Goal: Transaction & Acquisition: Purchase product/service

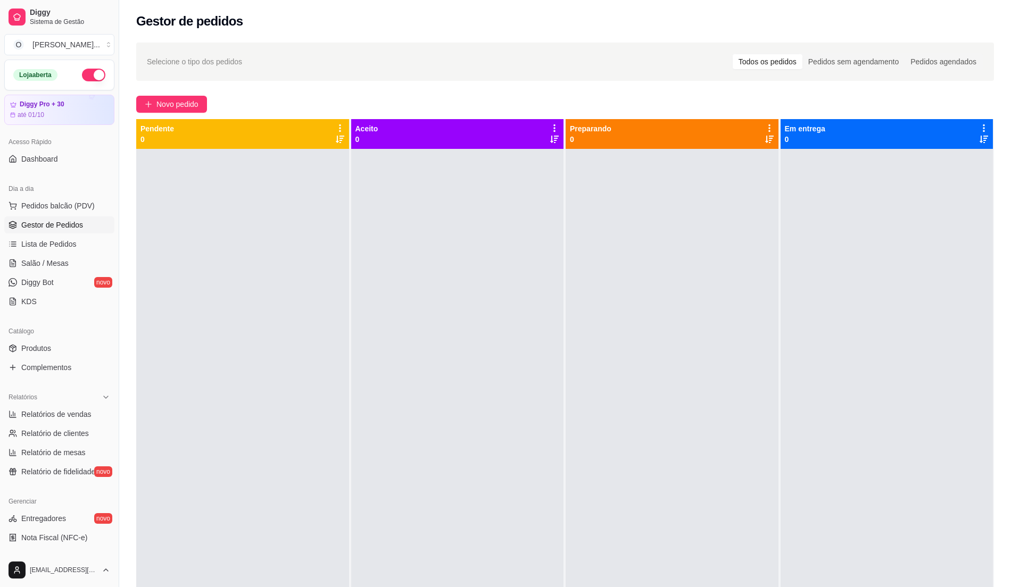
scroll to position [71, 0]
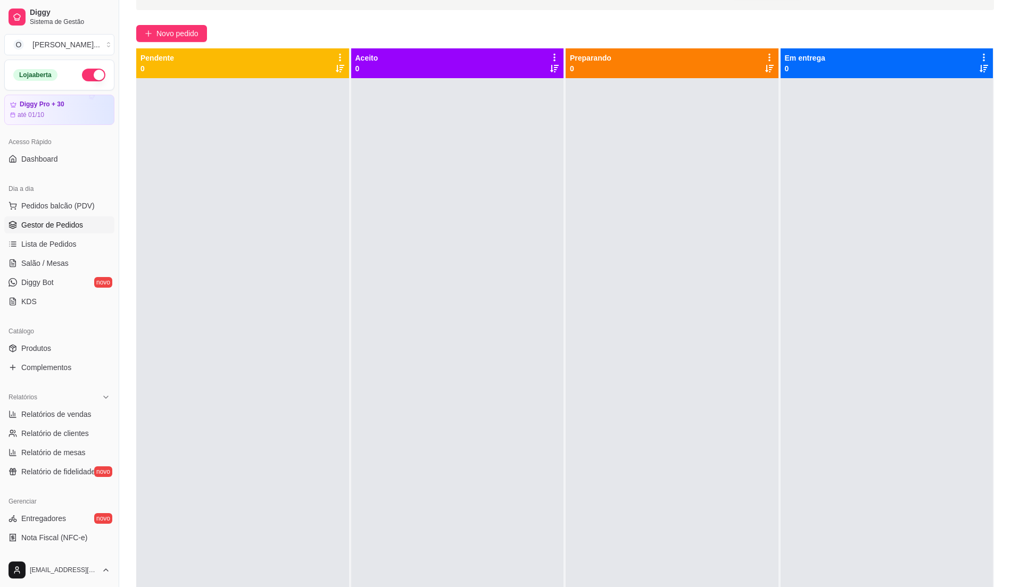
click at [59, 227] on span "Gestor de Pedidos" at bounding box center [52, 225] width 62 height 11
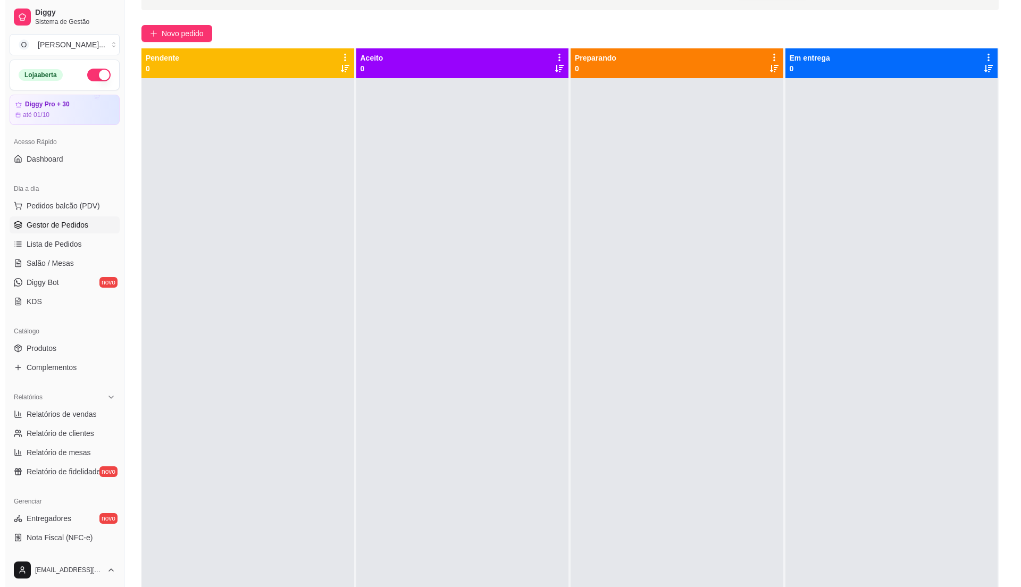
scroll to position [0, 0]
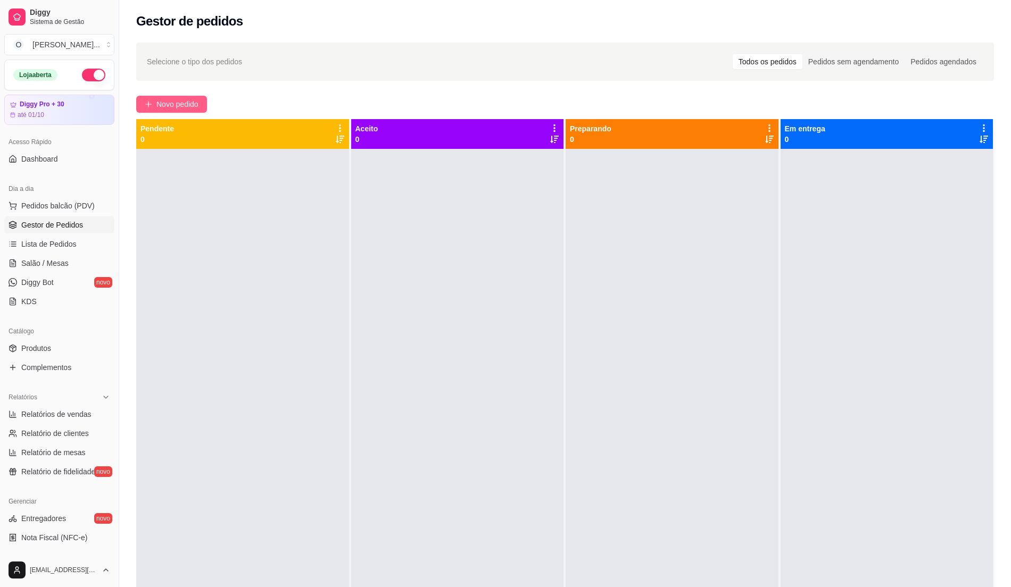
click at [177, 107] on span "Novo pedido" at bounding box center [177, 104] width 42 height 12
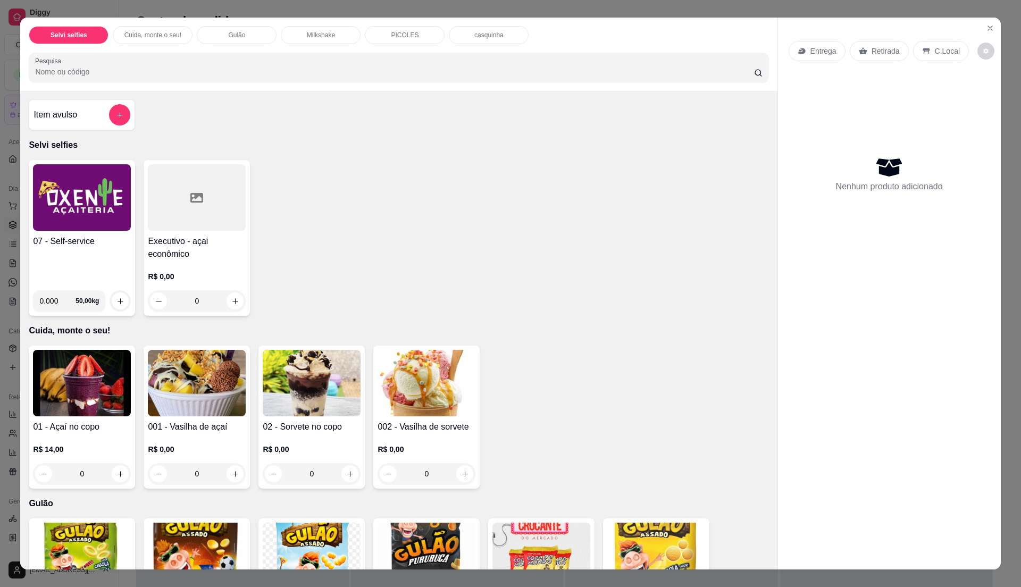
drag, startPoint x: 335, startPoint y: 35, endPoint x: 330, endPoint y: 47, distance: 13.8
click at [335, 35] on div "Milkshake" at bounding box center [321, 35] width 80 height 18
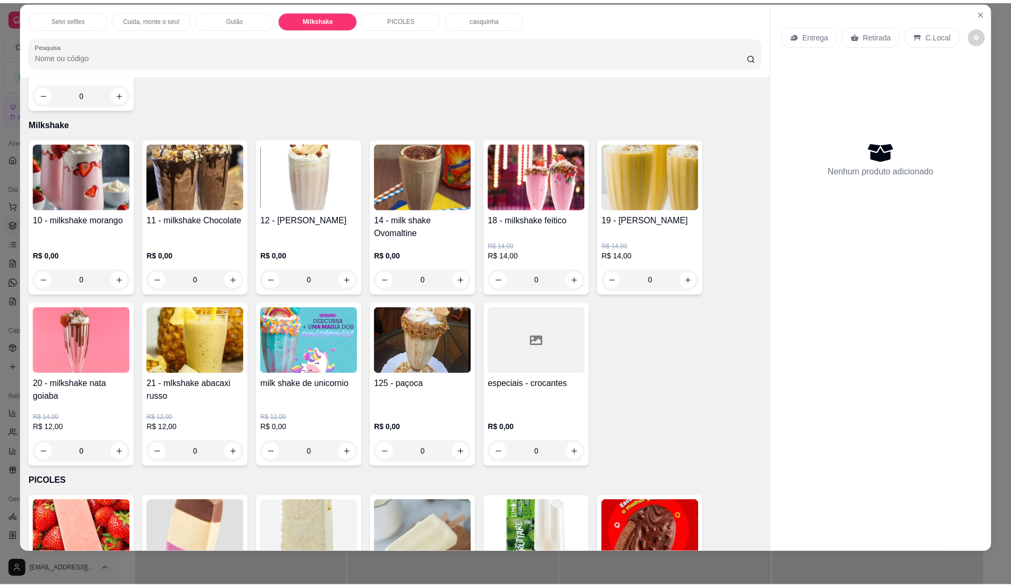
scroll to position [602, 0]
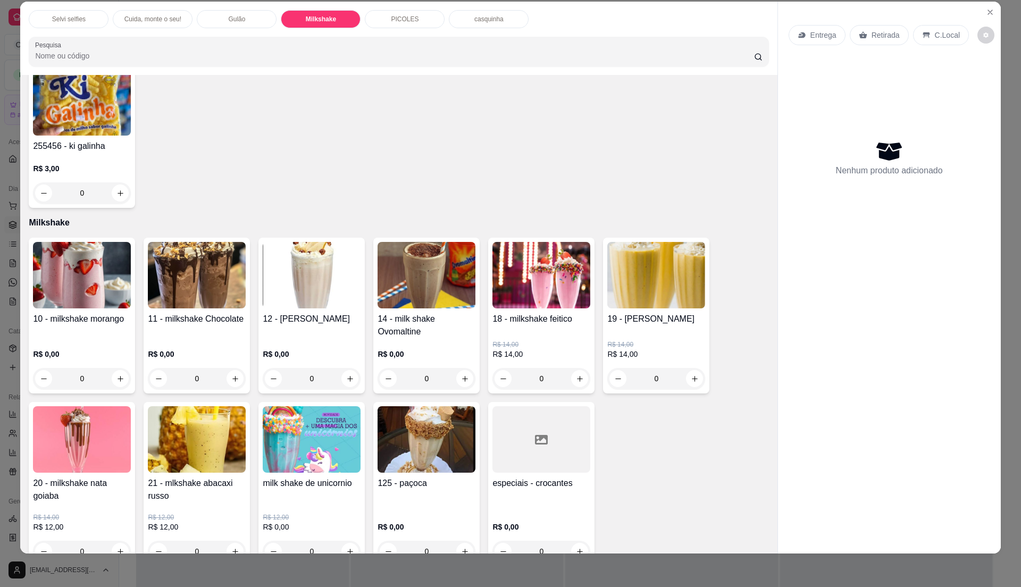
click at [71, 270] on img at bounding box center [82, 275] width 98 height 66
click at [986, 12] on icon "Close" at bounding box center [990, 12] width 9 height 9
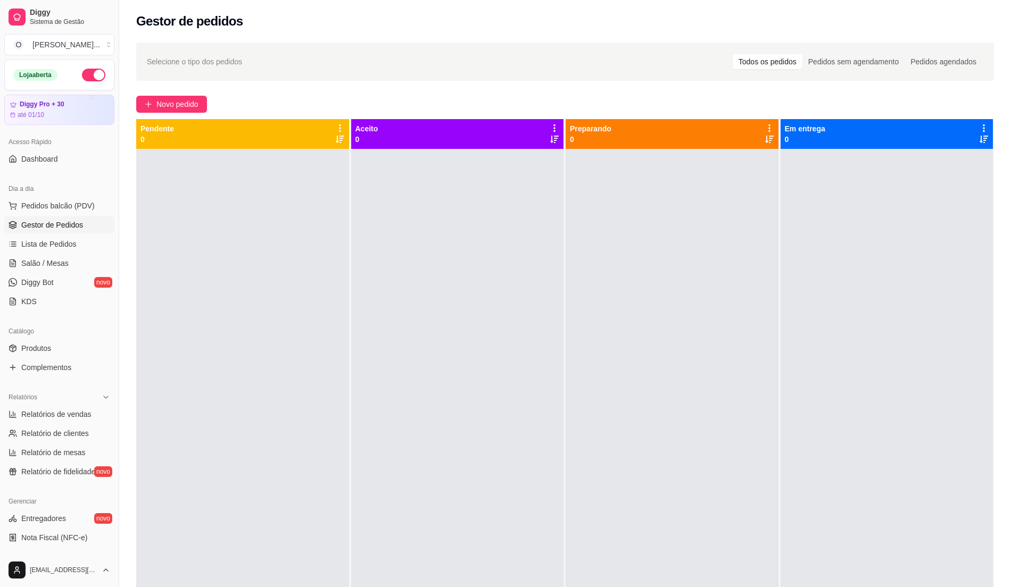
click at [631, 305] on div at bounding box center [671, 442] width 213 height 587
click at [56, 207] on span "Pedidos balcão (PDV)" at bounding box center [57, 206] width 73 height 11
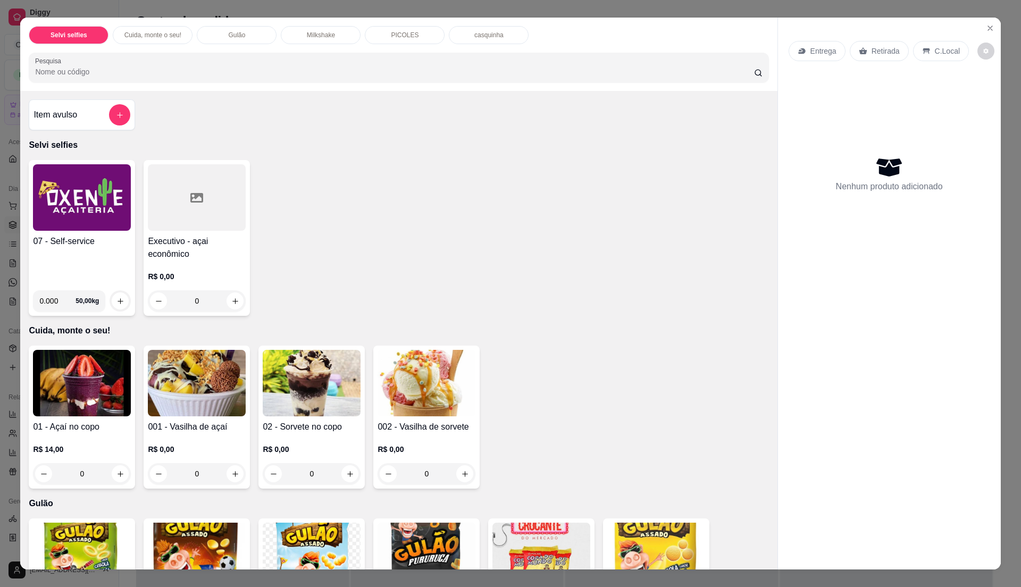
click at [56, 219] on img at bounding box center [82, 197] width 98 height 66
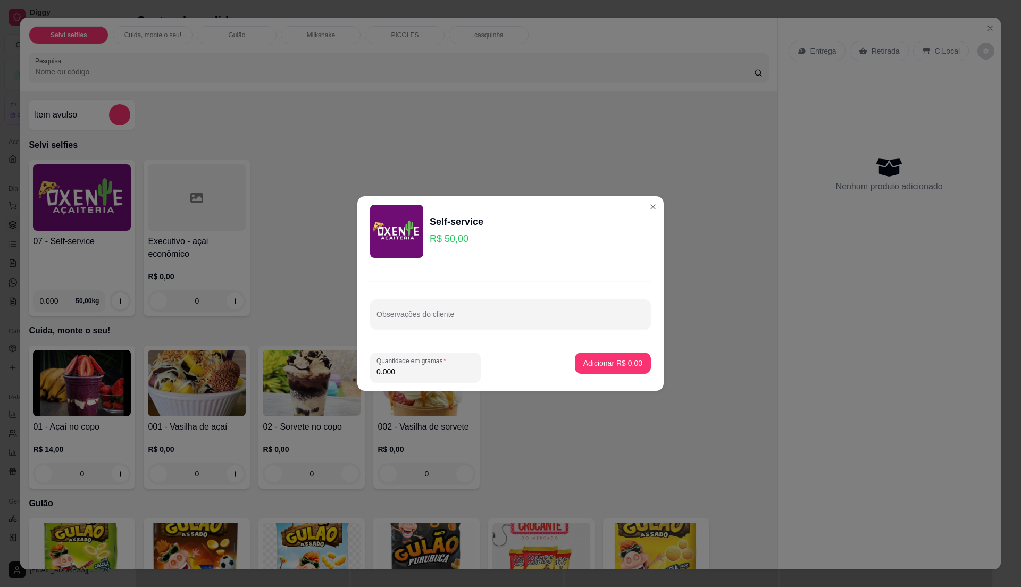
click at [486, 368] on div "Quantidade em gramas 0.000" at bounding box center [464, 368] width 188 height 30
click at [452, 365] on div "0.000" at bounding box center [426, 367] width 98 height 21
click at [427, 366] on input "0.000" at bounding box center [426, 371] width 98 height 11
type input "0.235"
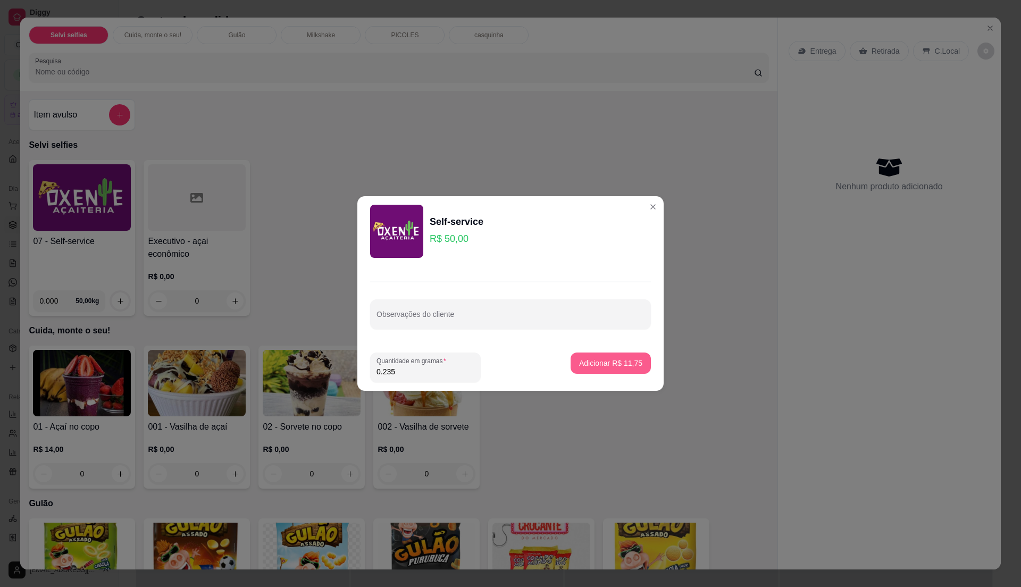
click at [588, 358] on p "Adicionar R$ 11,75" at bounding box center [610, 363] width 63 height 11
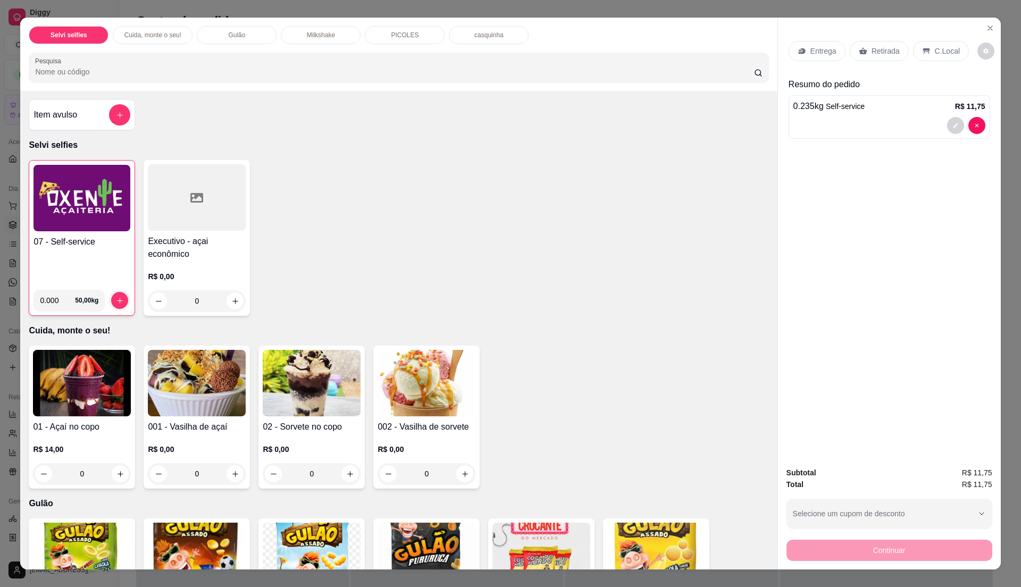
click at [924, 52] on div "C.Local" at bounding box center [941, 51] width 56 height 20
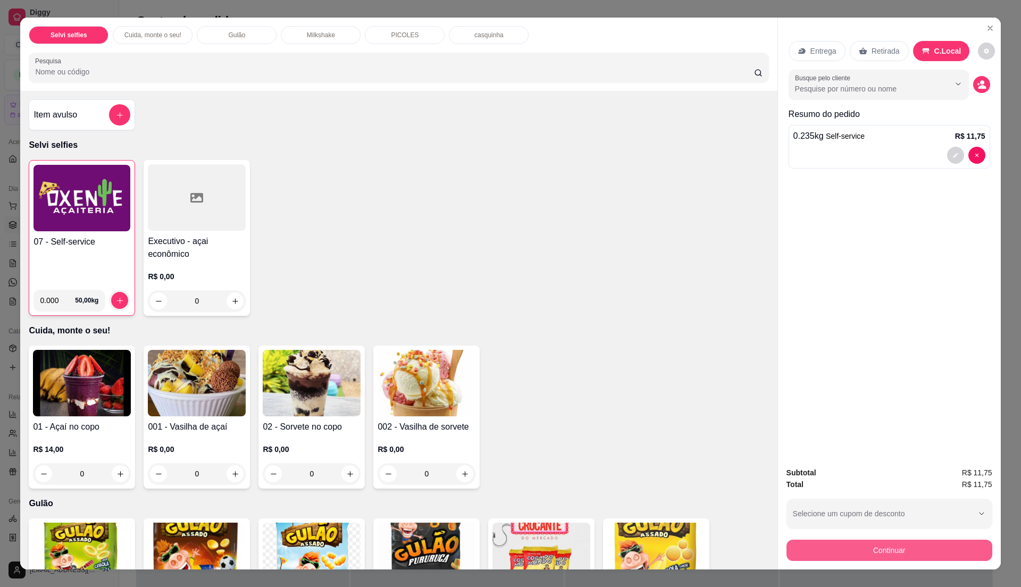
click at [907, 546] on button "Continuar" at bounding box center [890, 550] width 206 height 21
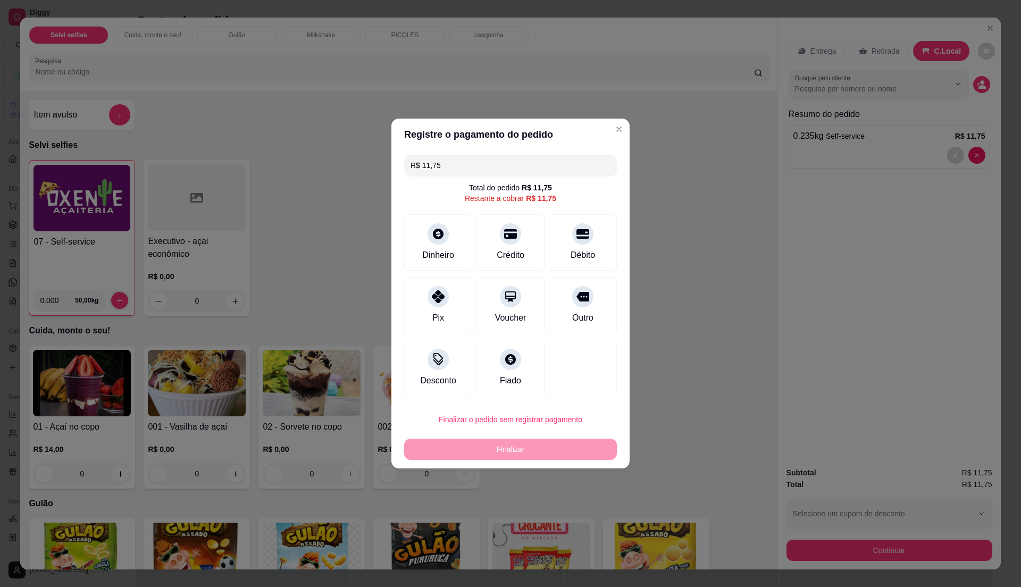
click at [500, 252] on div "Crédito" at bounding box center [511, 255] width 28 height 13
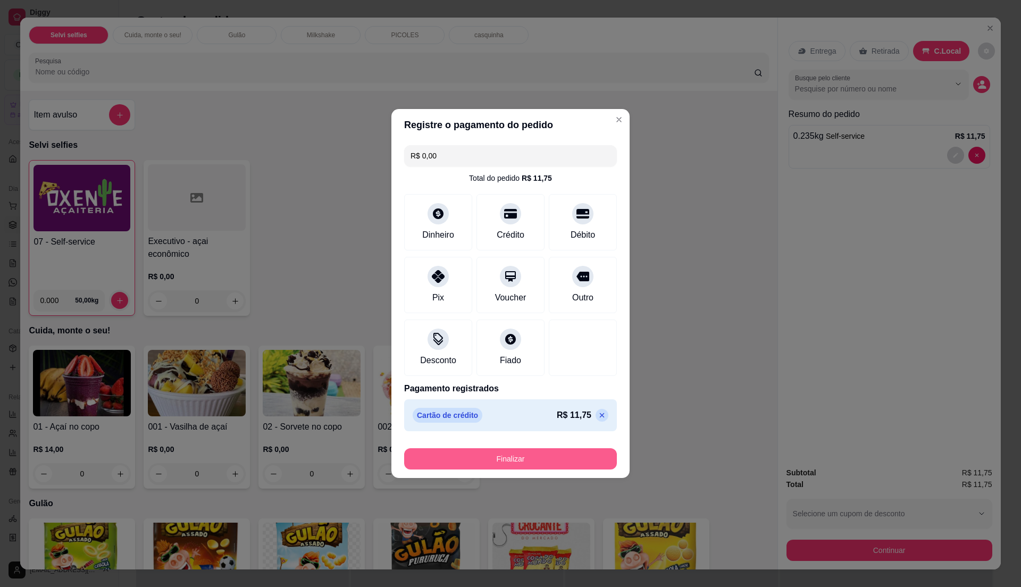
click at [552, 458] on button "Finalizar" at bounding box center [510, 458] width 213 height 21
type input "-R$ 11,75"
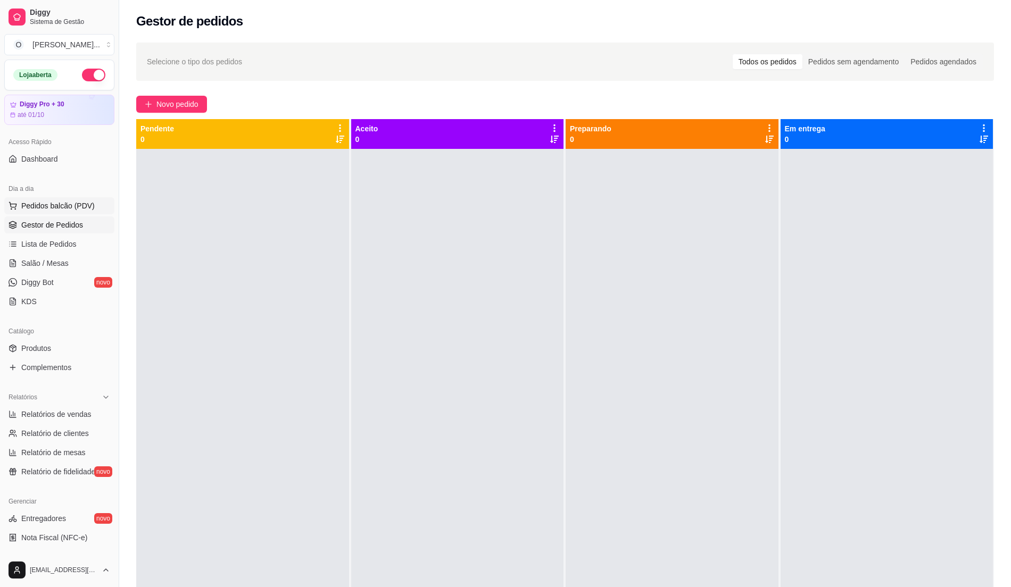
click at [71, 204] on span "Pedidos balcão (PDV)" at bounding box center [57, 206] width 73 height 11
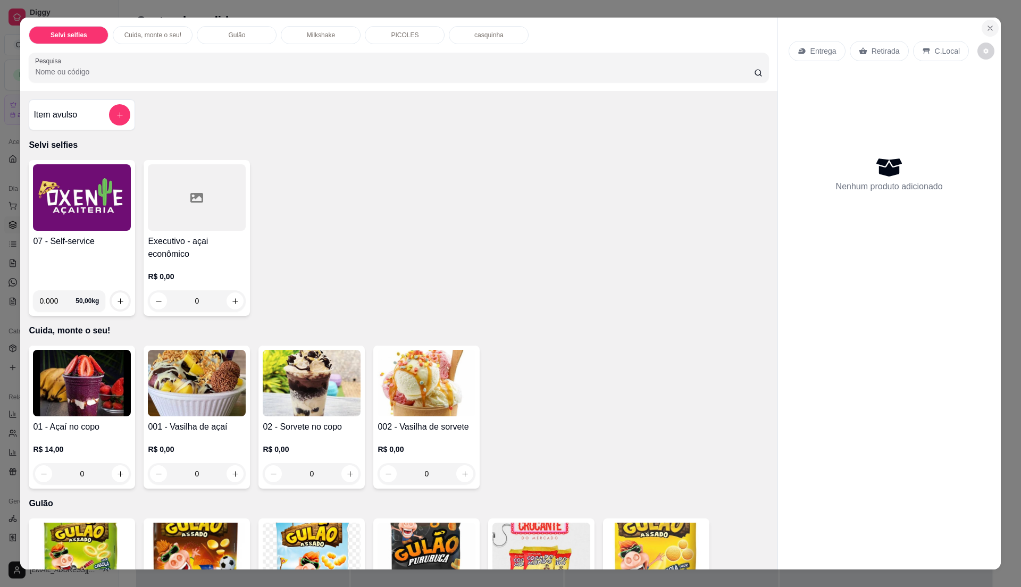
click at [983, 22] on button "Close" at bounding box center [990, 28] width 17 height 17
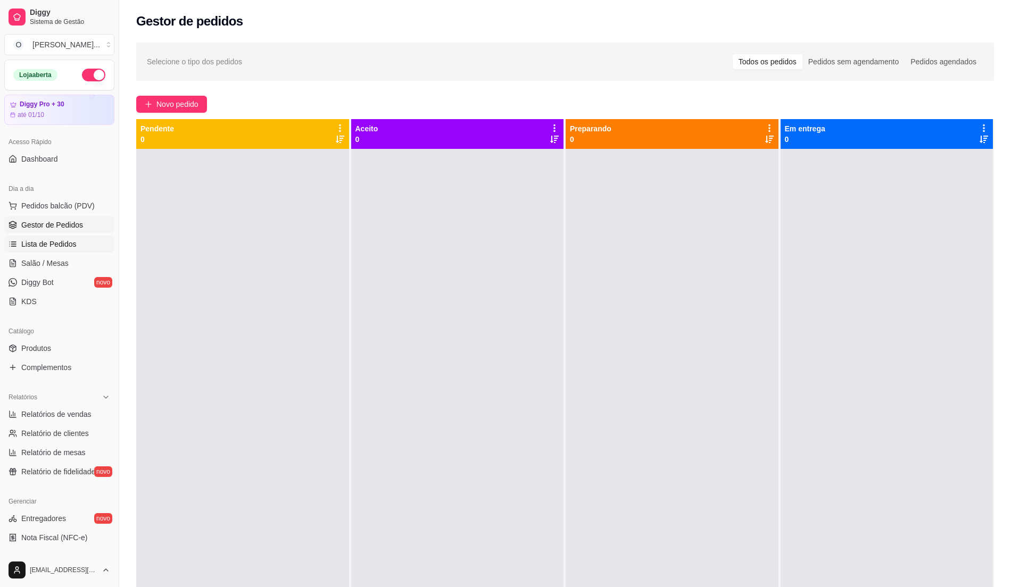
click at [45, 241] on span "Lista de Pedidos" at bounding box center [48, 244] width 55 height 11
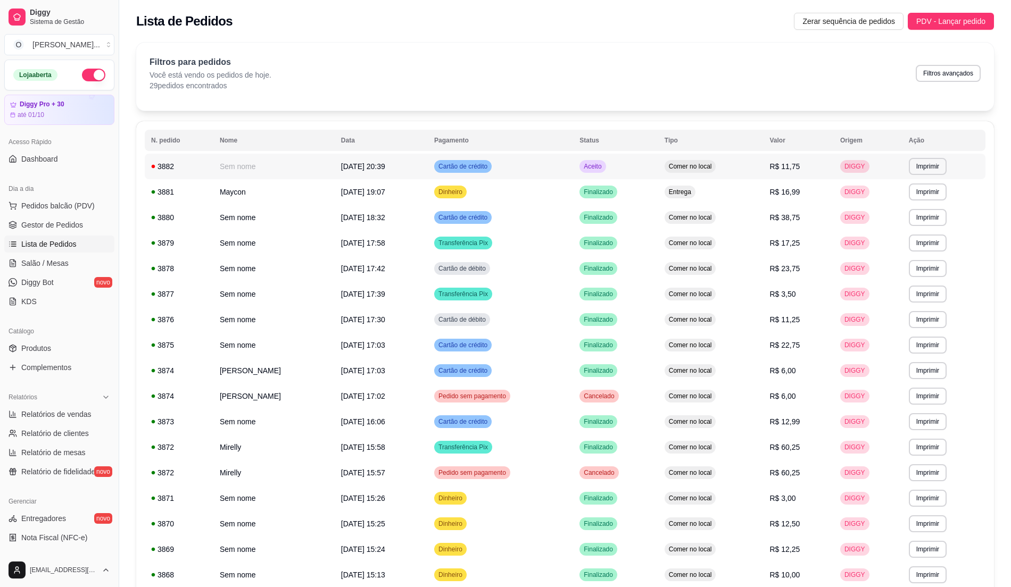
click at [664, 170] on td "Comer no local" at bounding box center [710, 167] width 105 height 26
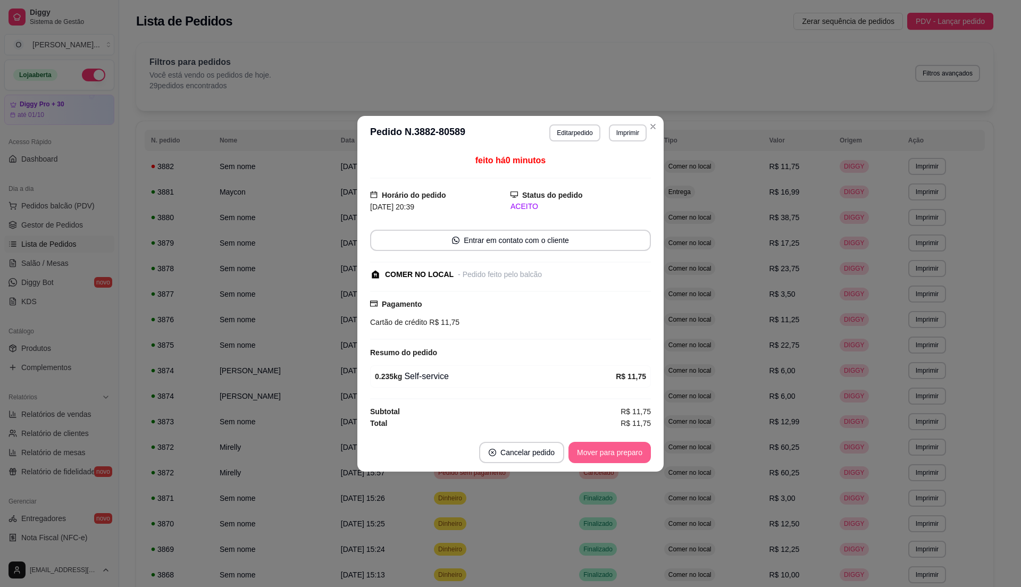
click at [600, 454] on button "Mover para preparo" at bounding box center [610, 452] width 82 height 21
click at [600, 454] on button "Mover para retirada disponível" at bounding box center [592, 452] width 114 height 21
click at [600, 454] on button "Mover para finalizado" at bounding box center [607, 452] width 88 height 21
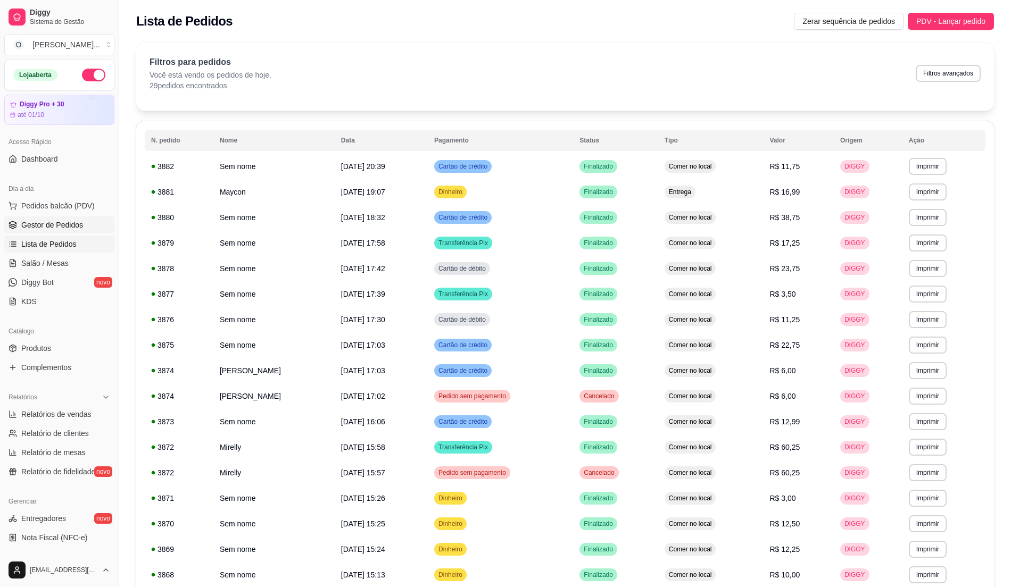
click at [61, 228] on span "Gestor de Pedidos" at bounding box center [52, 225] width 62 height 11
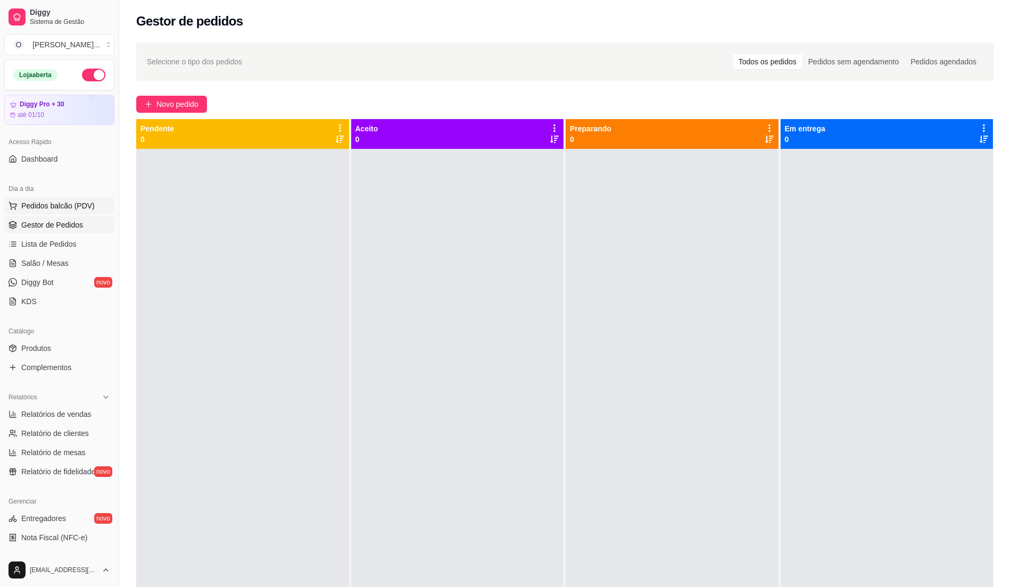
click at [66, 214] on button "Pedidos balcão (PDV)" at bounding box center [59, 205] width 110 height 17
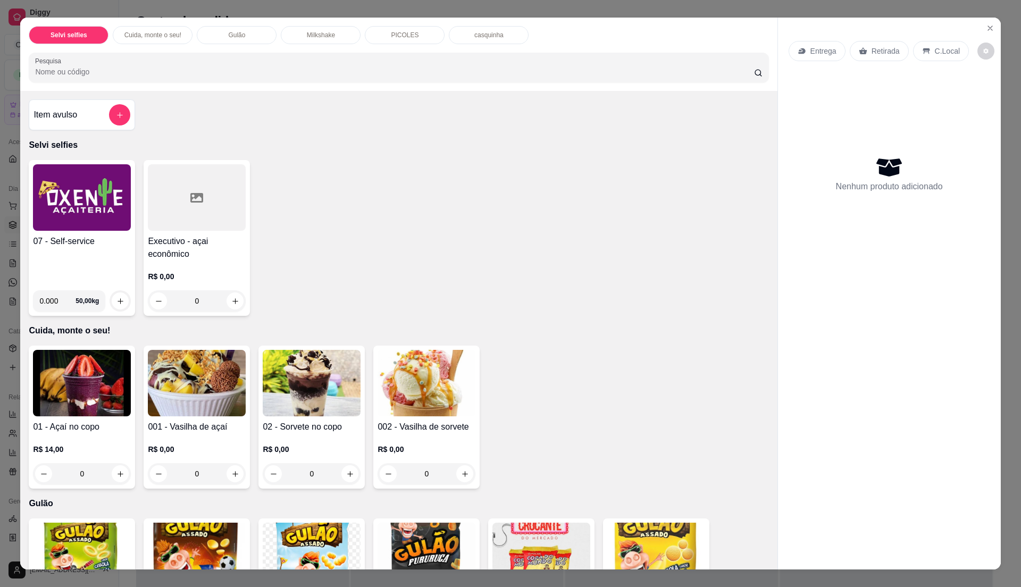
click at [41, 224] on img at bounding box center [82, 197] width 98 height 66
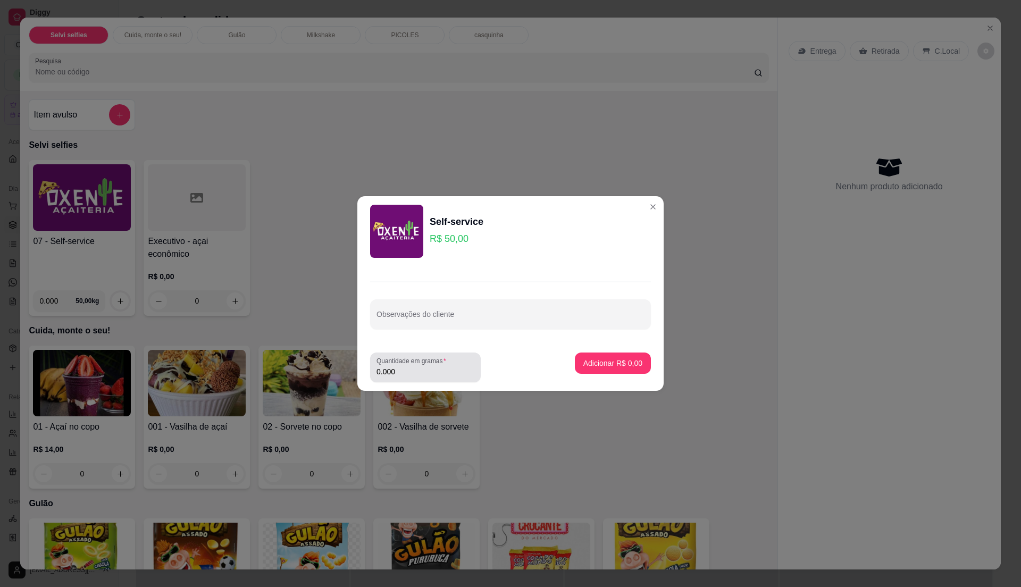
click at [417, 370] on input "0.000" at bounding box center [426, 371] width 98 height 11
click at [419, 373] on input "0" at bounding box center [426, 371] width 98 height 11
type input "0.365"
click at [605, 368] on p "Adicionar R$ 18,25" at bounding box center [611, 363] width 62 height 10
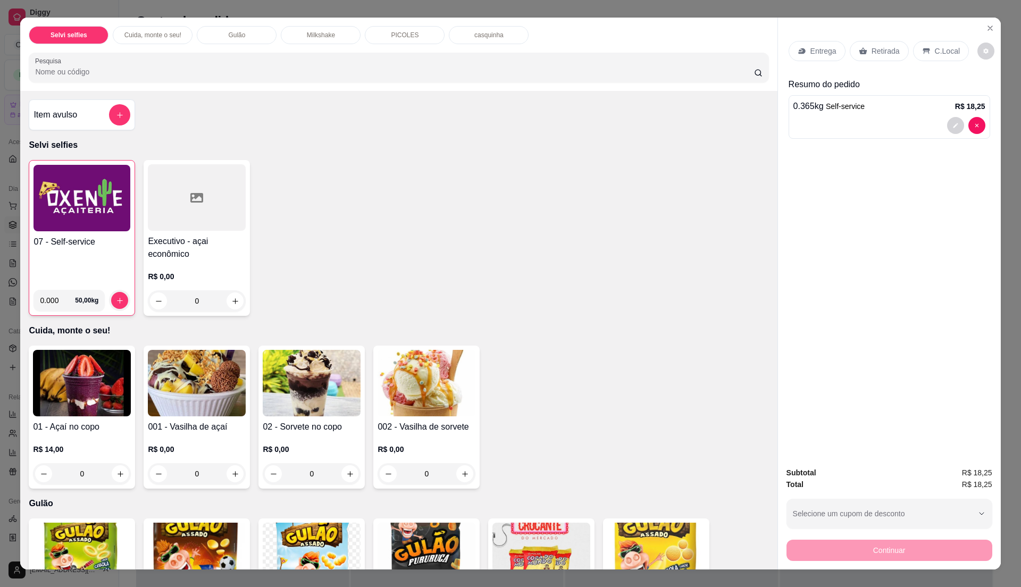
click at [96, 247] on h4 "07 - Self-service" at bounding box center [82, 242] width 97 height 13
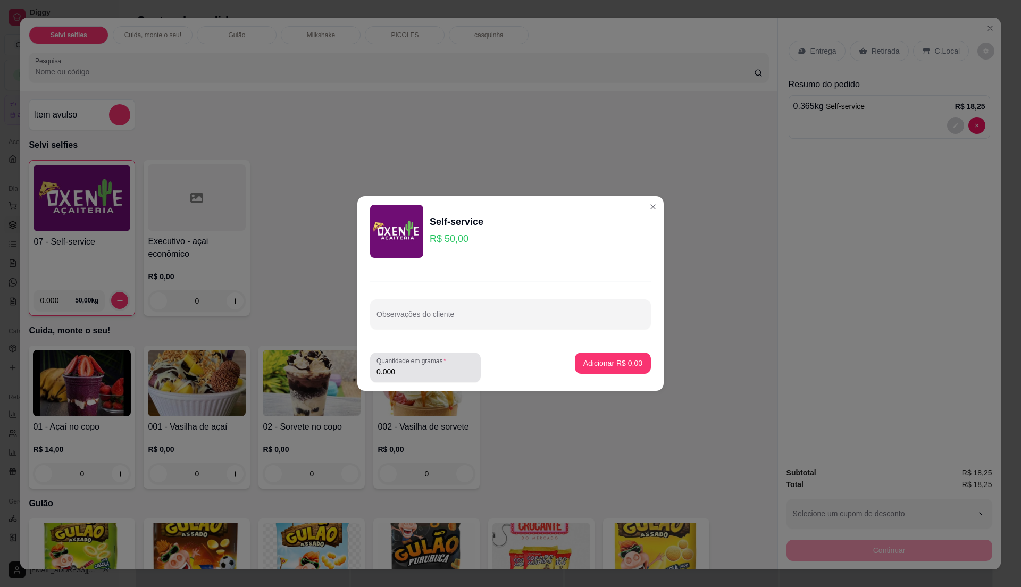
click at [424, 371] on input "0.000" at bounding box center [426, 371] width 98 height 11
click at [424, 371] on input "0" at bounding box center [426, 371] width 98 height 11
type input "0.5"
click at [595, 363] on p "Adicionar R$ 25,00" at bounding box center [611, 363] width 62 height 10
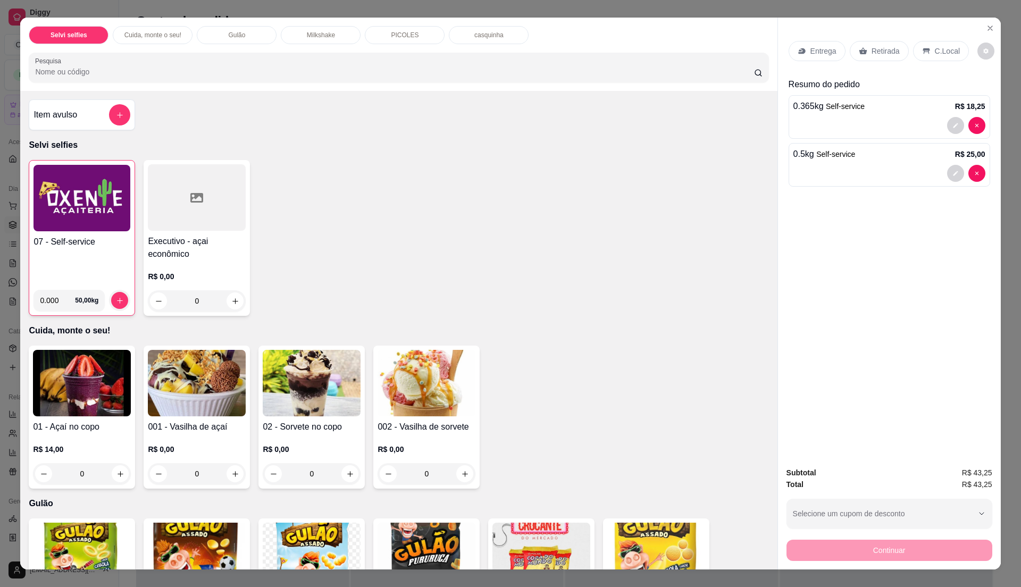
click at [935, 52] on p "C.Local" at bounding box center [947, 51] width 25 height 11
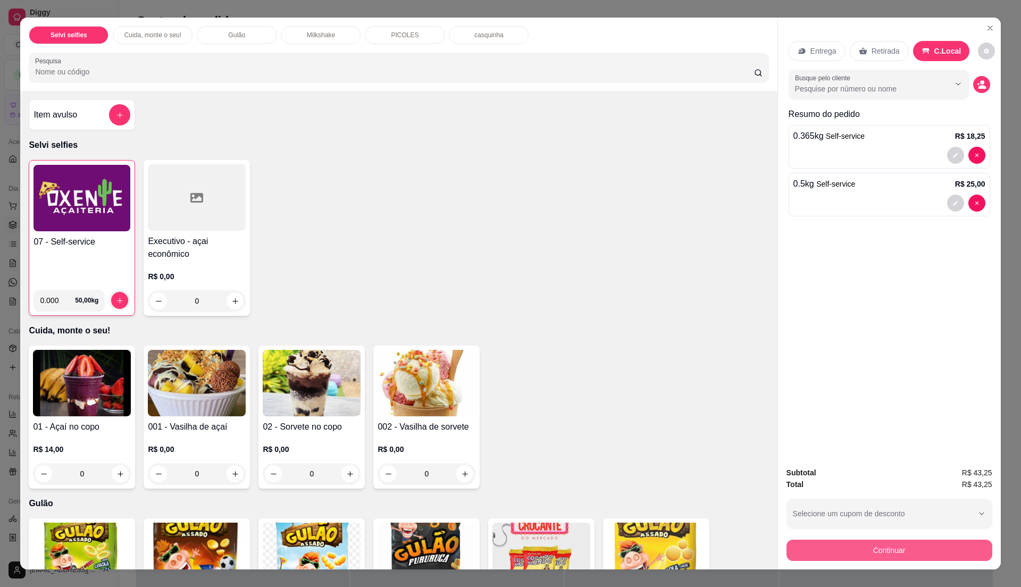
click at [881, 549] on button "Continuar" at bounding box center [890, 550] width 206 height 21
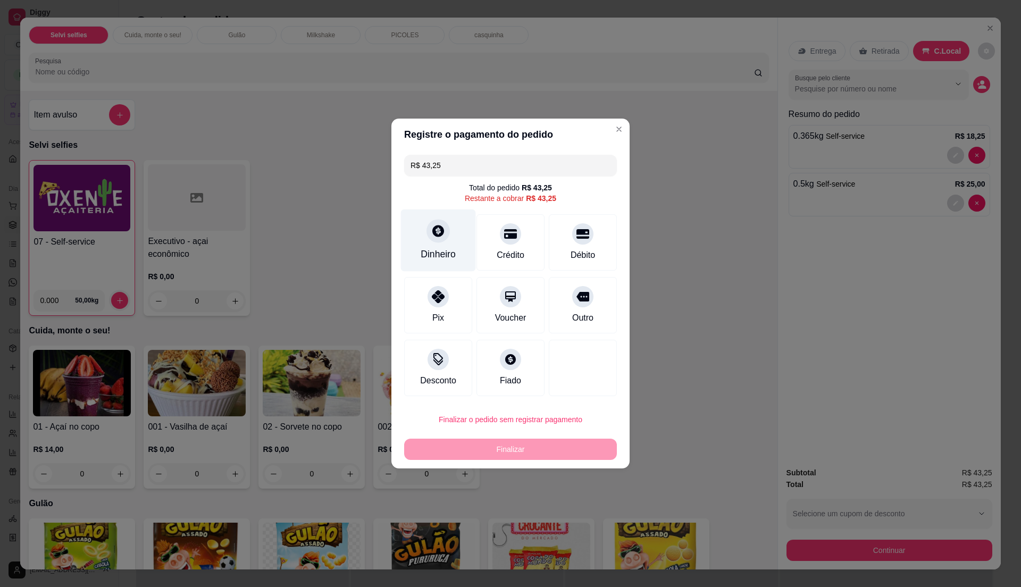
click at [440, 243] on div "Dinheiro" at bounding box center [438, 241] width 75 height 62
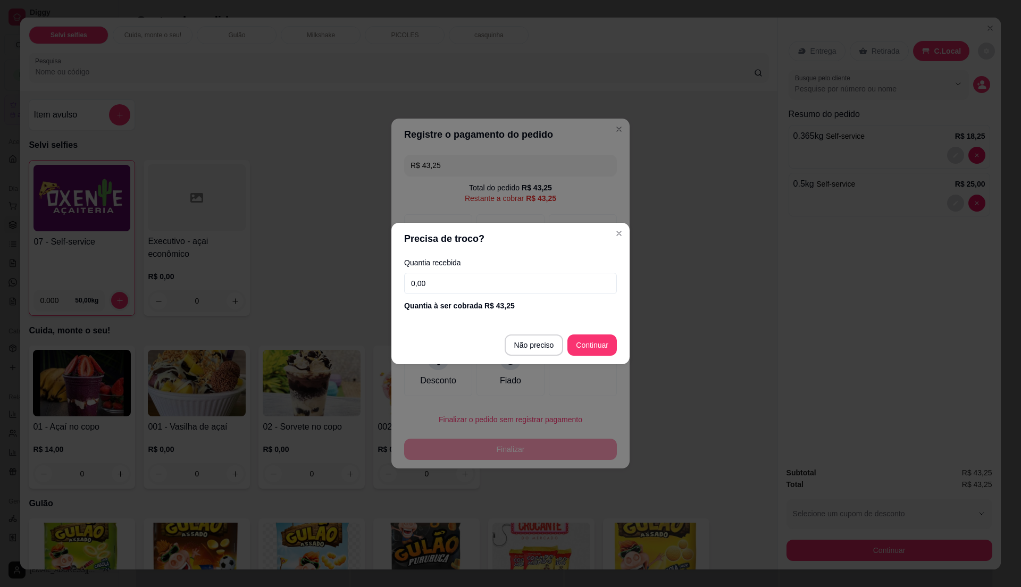
click at [458, 289] on input "0,00" at bounding box center [510, 283] width 213 height 21
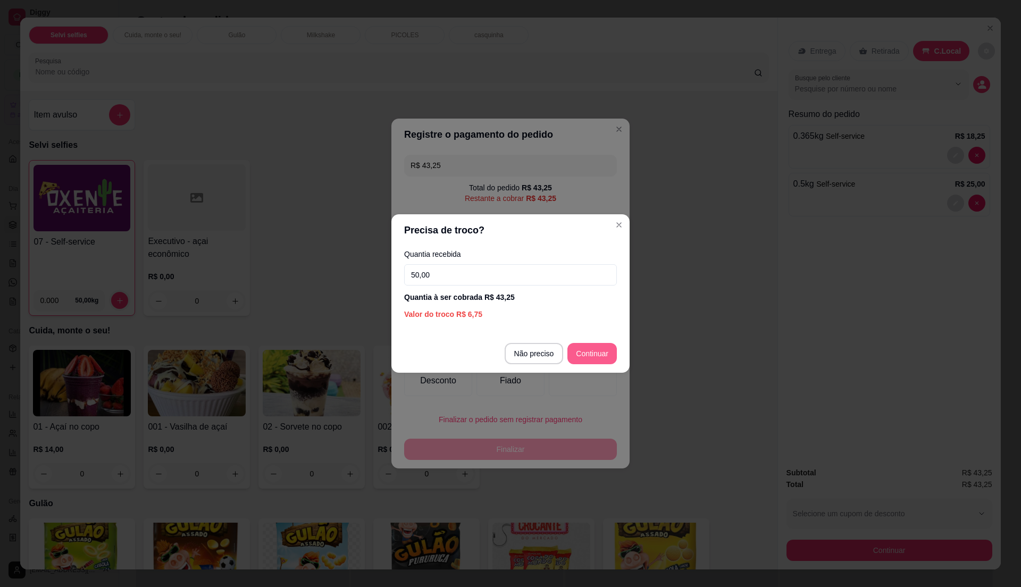
type input "50,00"
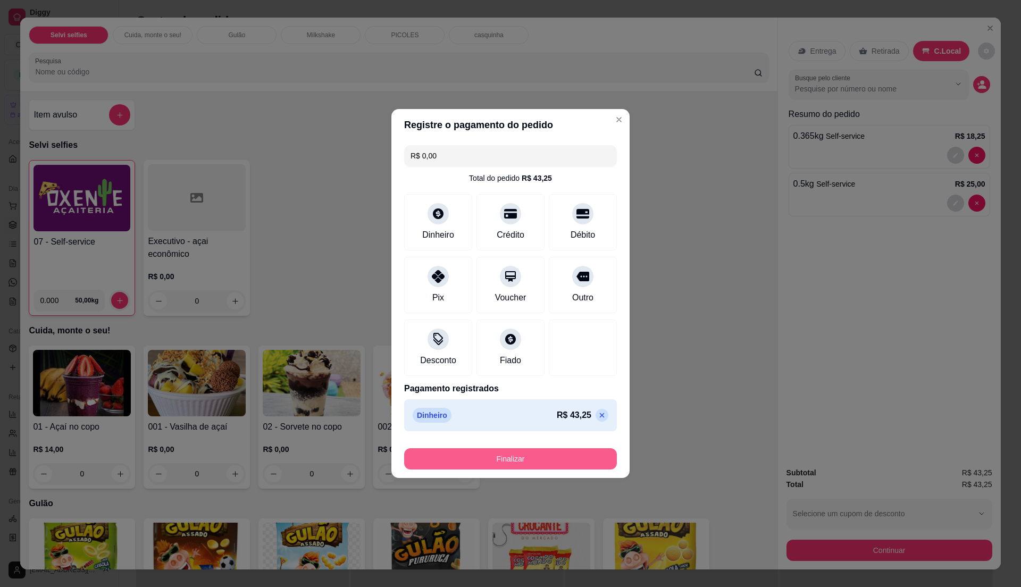
click at [571, 464] on button "Finalizar" at bounding box center [510, 458] width 213 height 21
type input "-R$ 43,25"
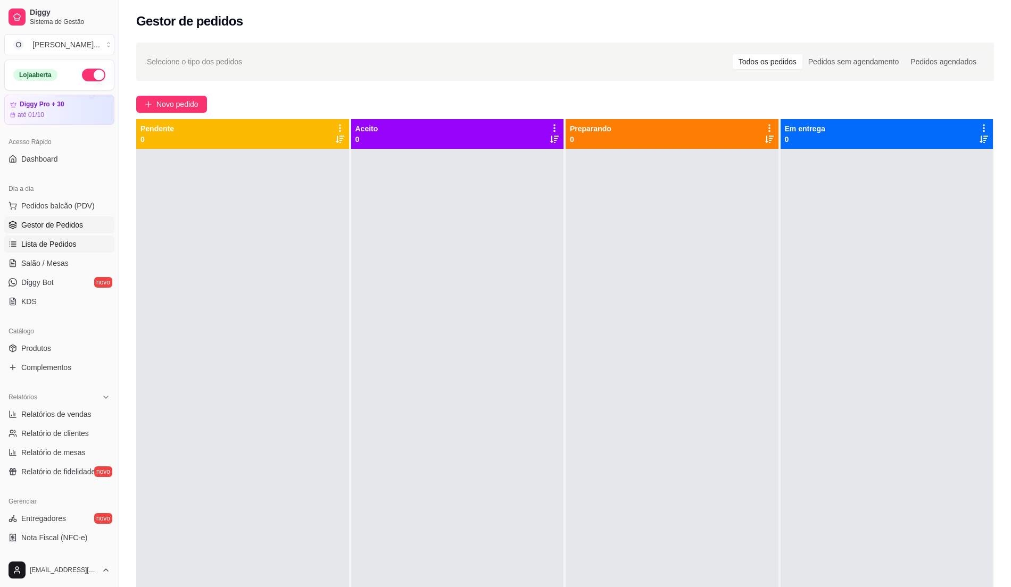
click at [66, 237] on link "Lista de Pedidos" at bounding box center [59, 244] width 110 height 17
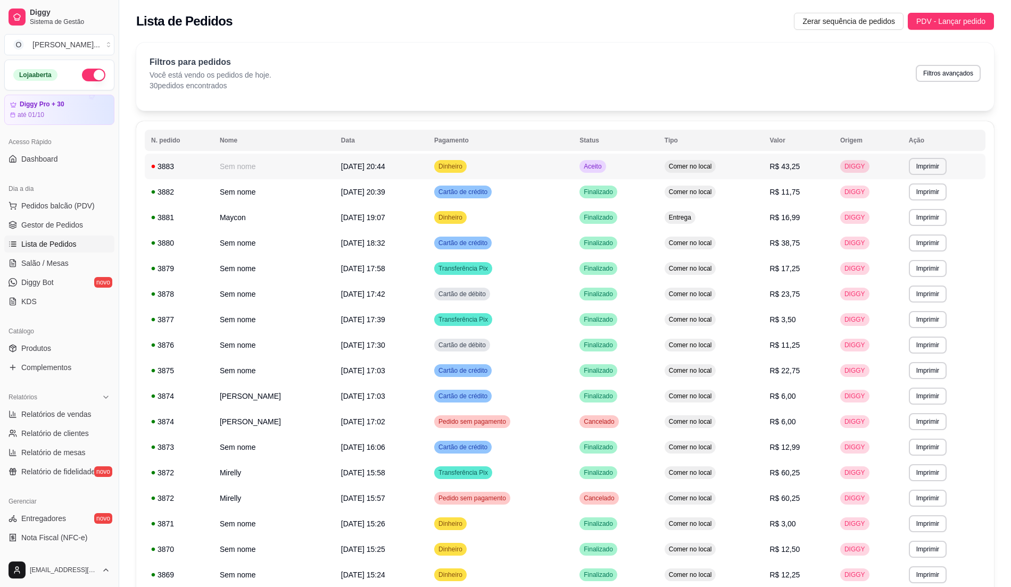
click at [630, 166] on td "Aceito" at bounding box center [615, 167] width 85 height 26
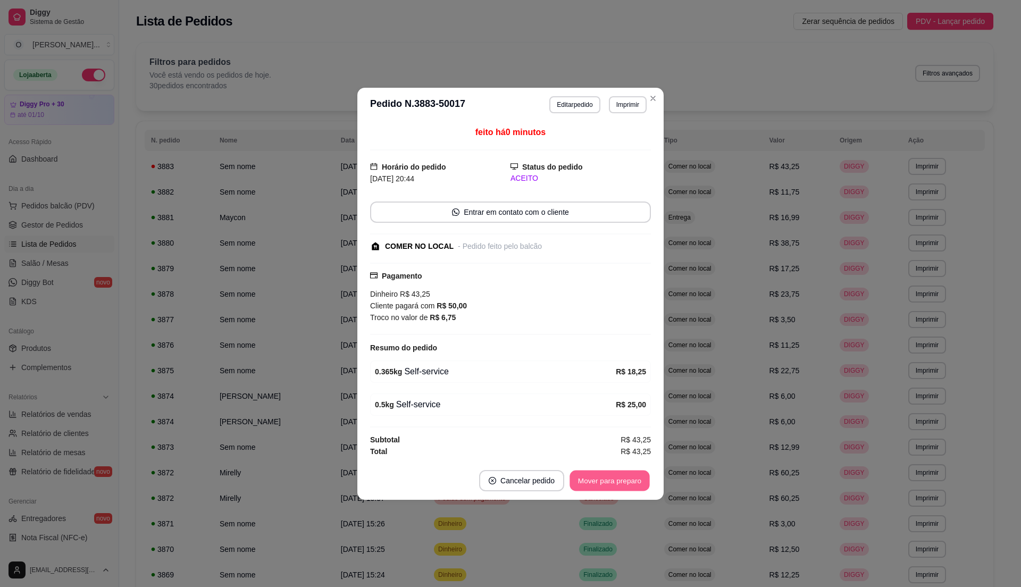
click at [622, 478] on button "Mover para preparo" at bounding box center [610, 480] width 80 height 21
click at [622, 478] on button "Mover para retirada disponível" at bounding box center [592, 480] width 118 height 21
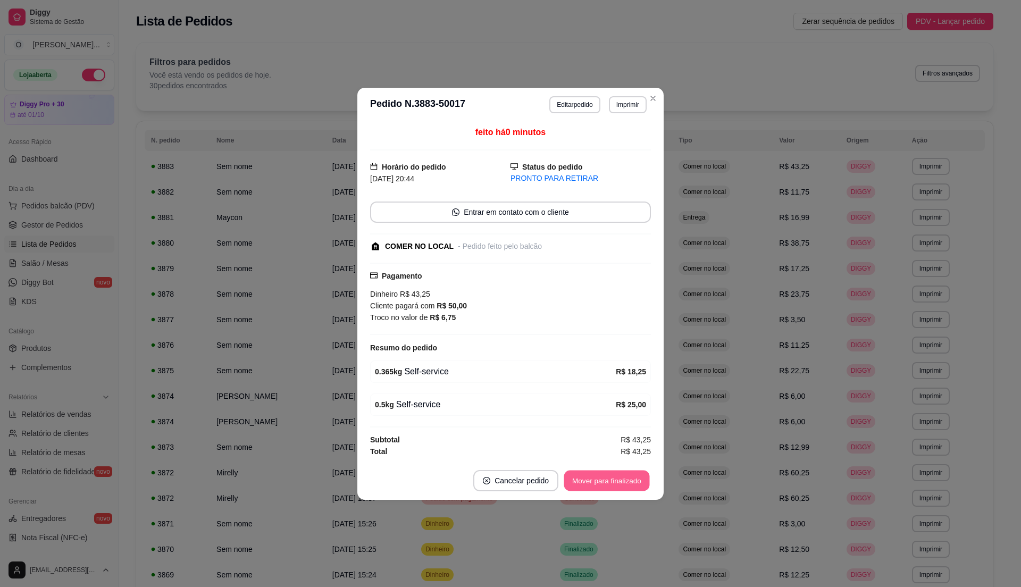
click at [622, 478] on button "Mover para finalizado" at bounding box center [607, 480] width 86 height 21
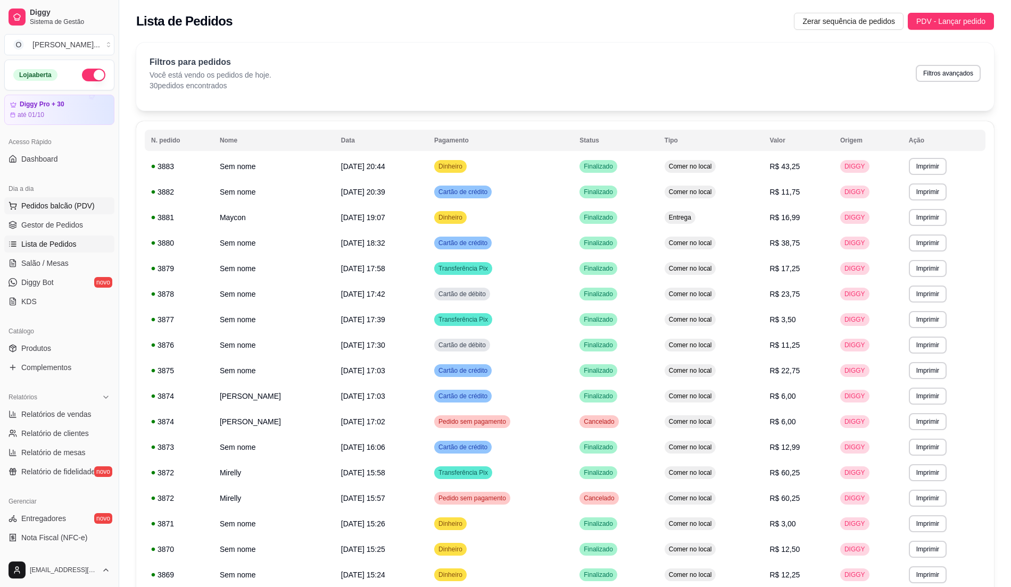
click at [66, 205] on span "Pedidos balcão (PDV)" at bounding box center [57, 206] width 73 height 11
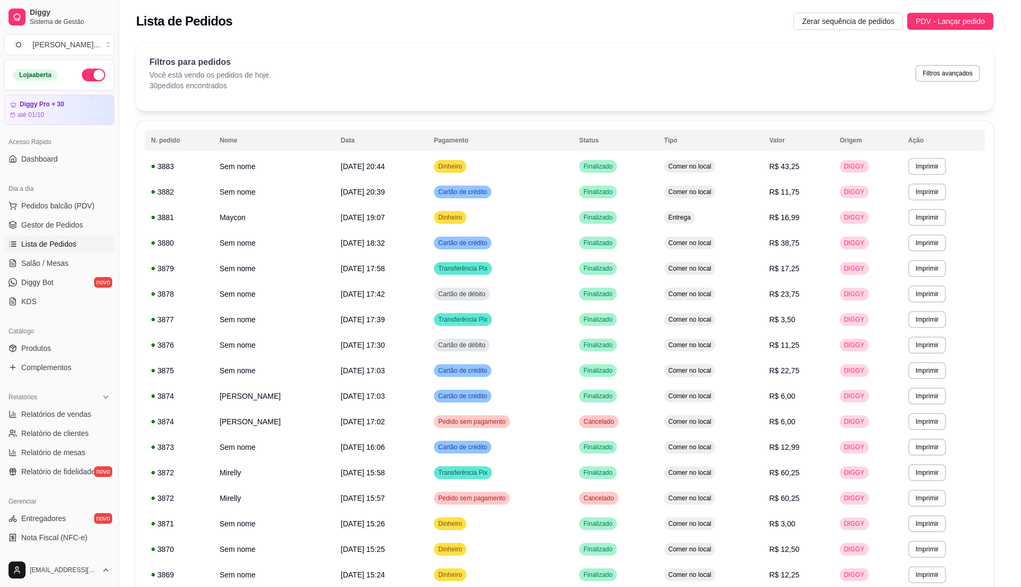
click at [62, 216] on img at bounding box center [82, 197] width 98 height 66
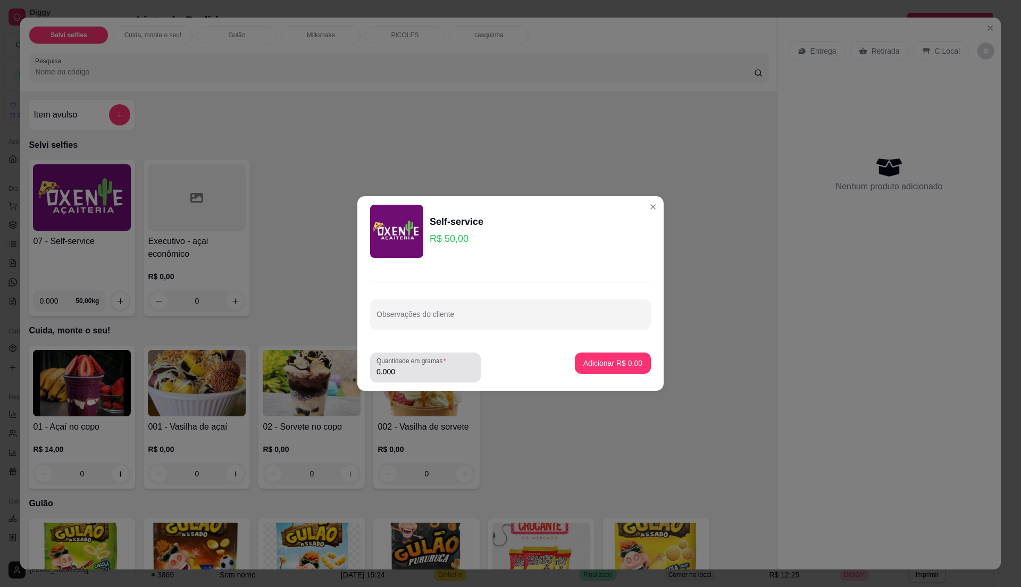
click at [439, 372] on input "0.000" at bounding box center [426, 371] width 98 height 11
type input "0.295"
click at [627, 360] on p "Adicionar R$ 14,75" at bounding box center [610, 363] width 63 height 11
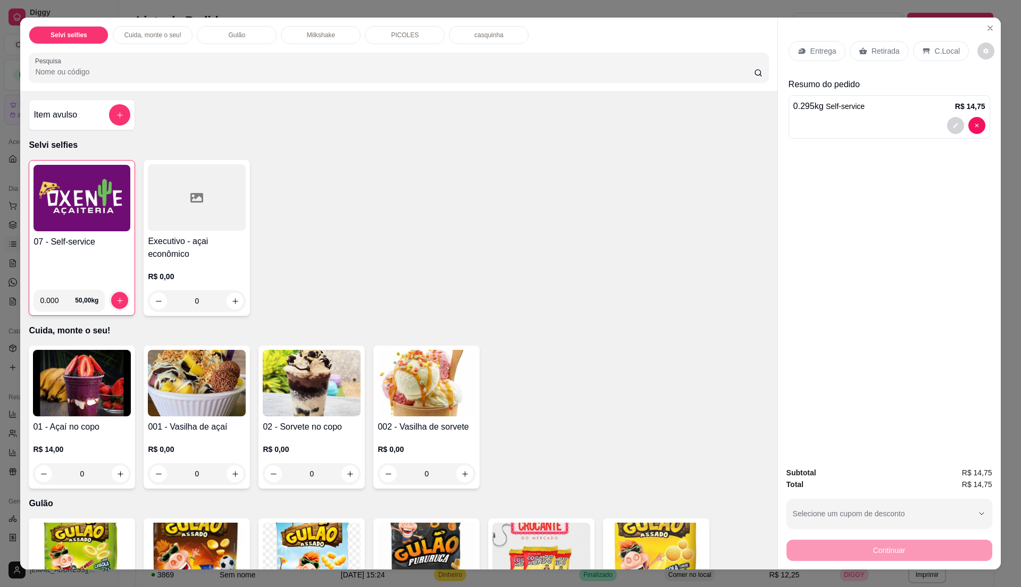
click at [935, 50] on p "C.Local" at bounding box center [947, 51] width 25 height 11
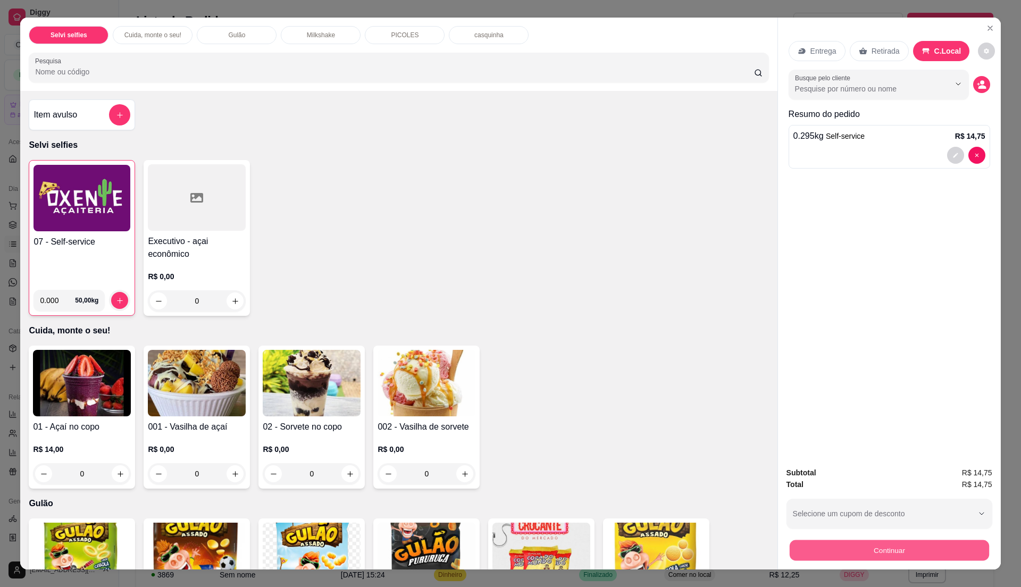
click at [816, 553] on button "Continuar" at bounding box center [888, 550] width 199 height 21
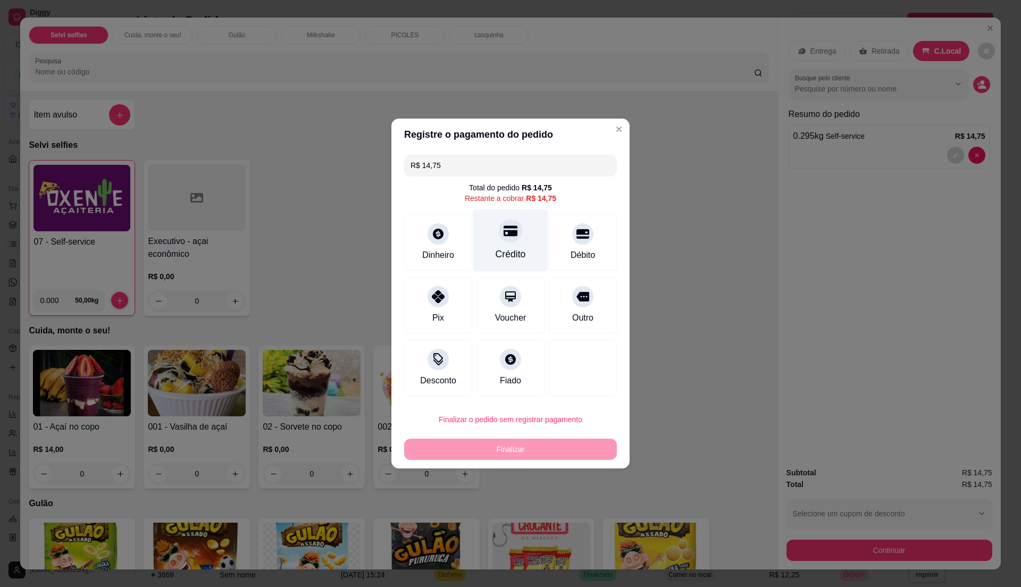
click at [496, 244] on div "Crédito" at bounding box center [510, 241] width 75 height 62
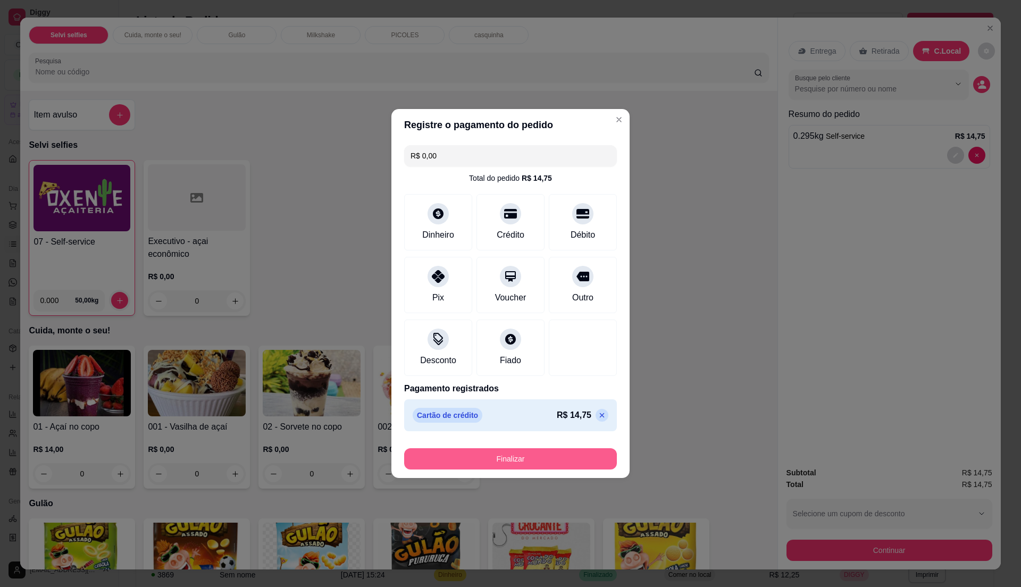
click at [560, 454] on button "Finalizar" at bounding box center [510, 458] width 213 height 21
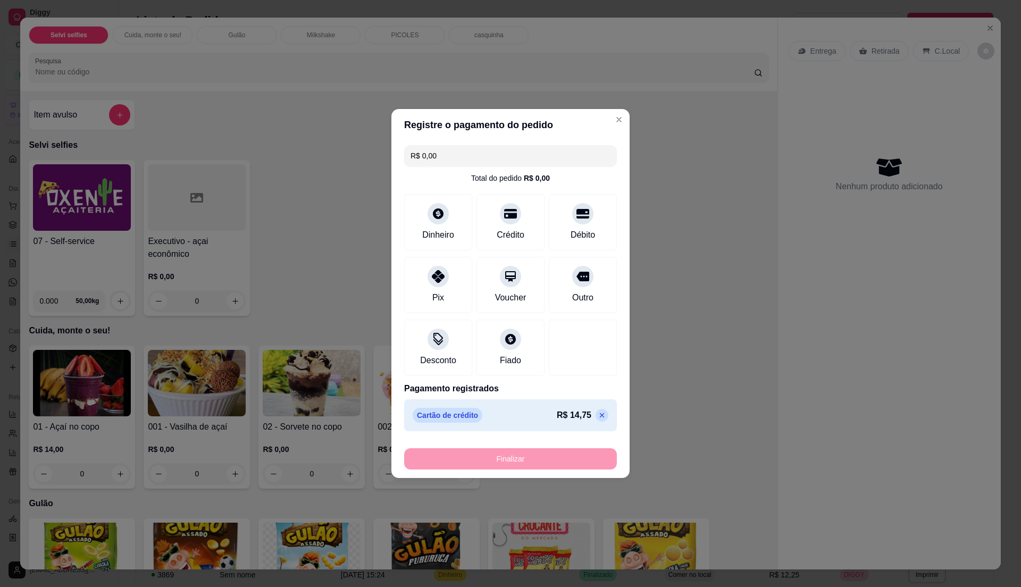
type input "-R$ 14,75"
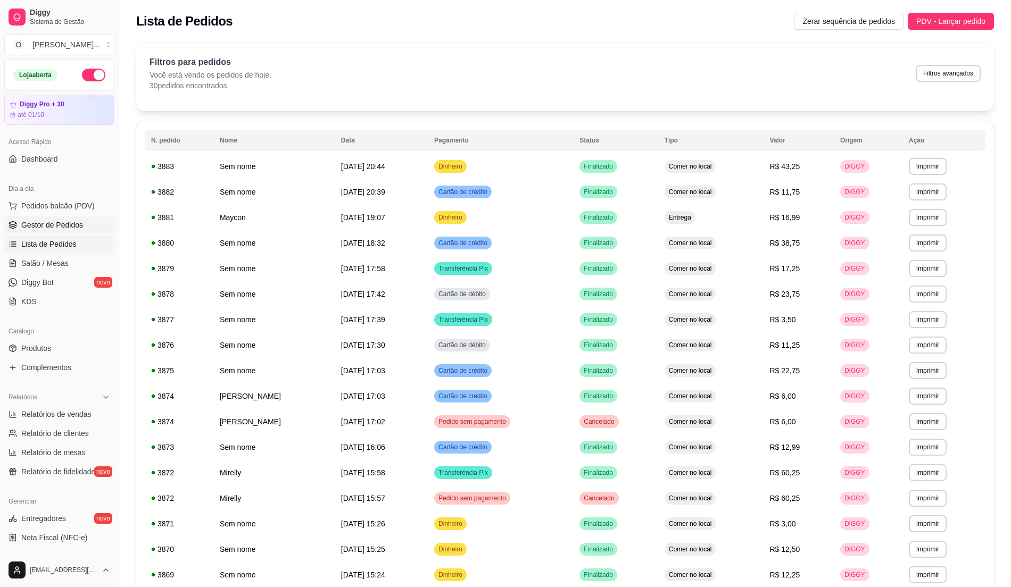
click at [41, 224] on span "Gestor de Pedidos" at bounding box center [52, 225] width 62 height 11
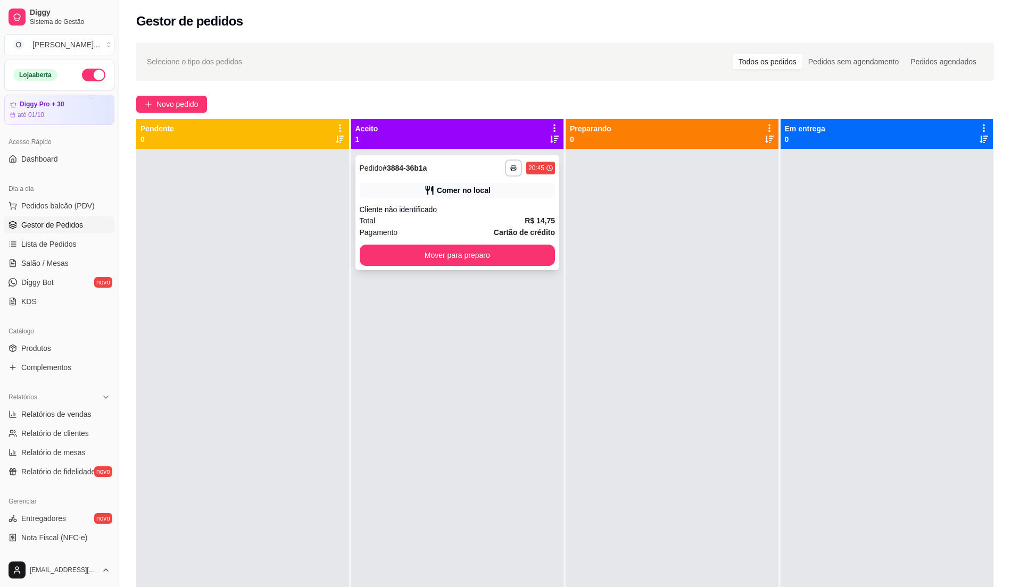
click at [487, 227] on div "Pagamento Cartão de crédito" at bounding box center [458, 233] width 196 height 12
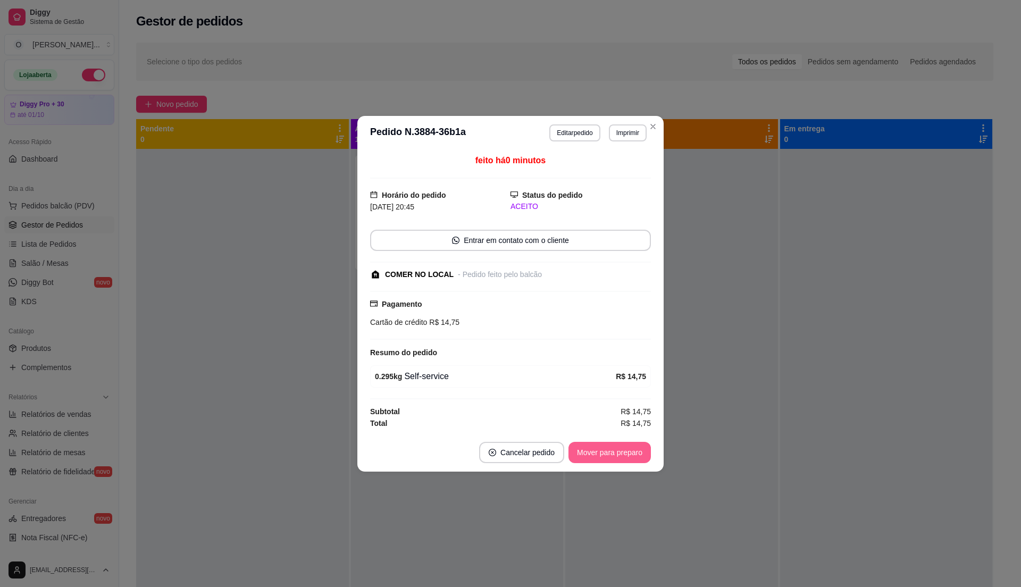
click at [601, 447] on button "Mover para preparo" at bounding box center [610, 452] width 82 height 21
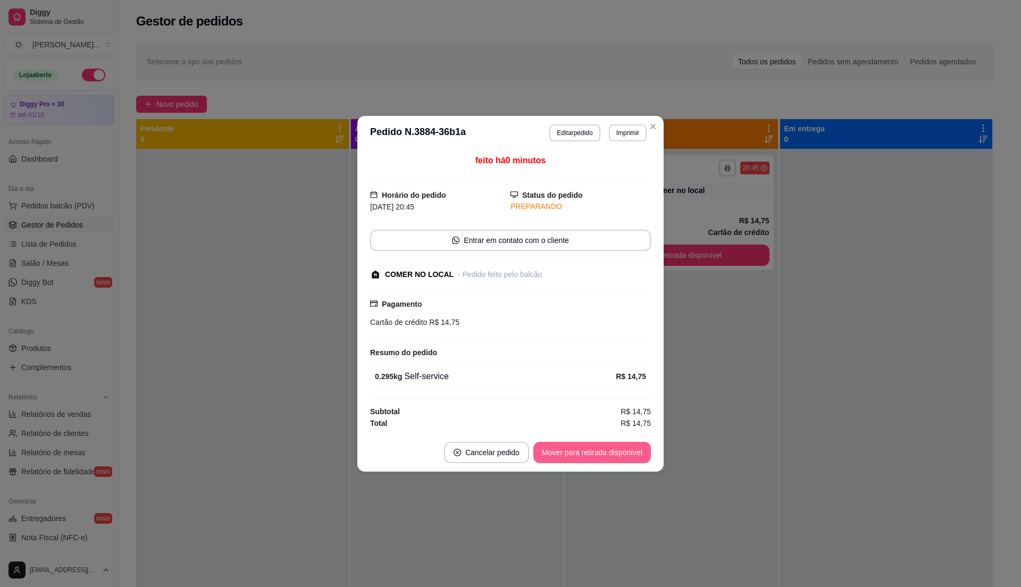
click at [601, 447] on button "Mover para retirada disponível" at bounding box center [592, 452] width 118 height 21
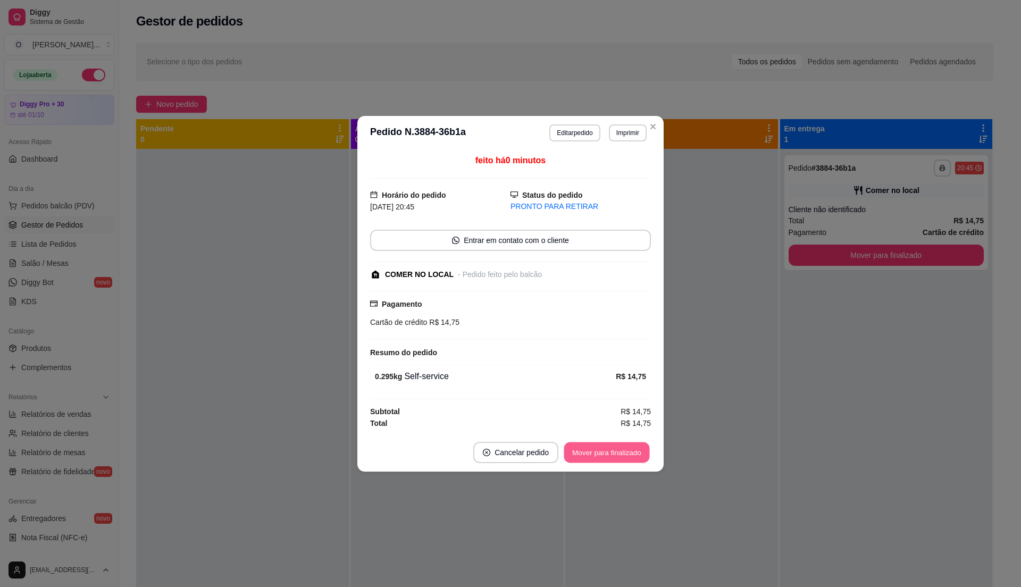
click at [601, 447] on button "Mover para finalizado" at bounding box center [607, 452] width 86 height 21
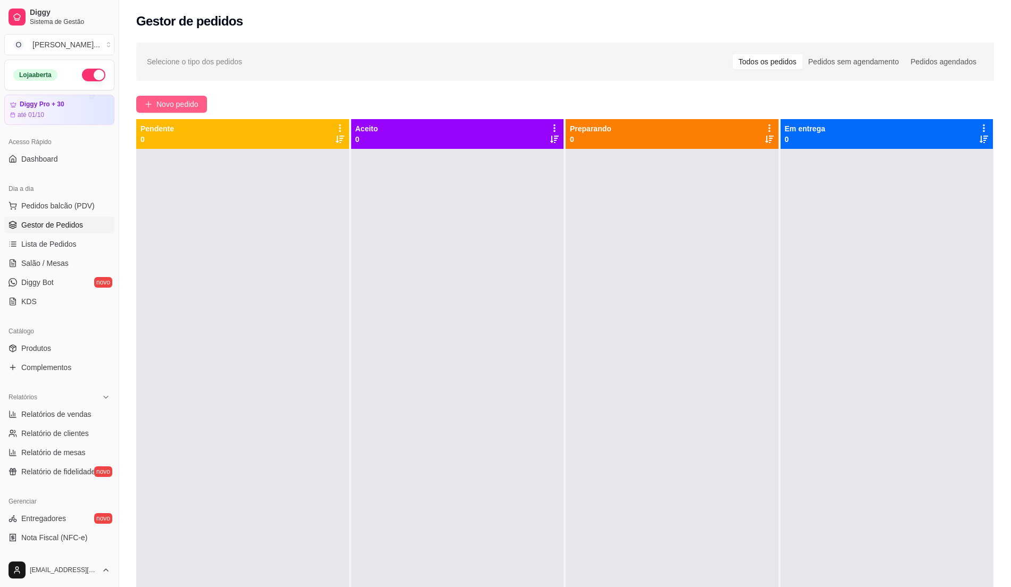
click at [166, 107] on span "Novo pedido" at bounding box center [177, 104] width 42 height 12
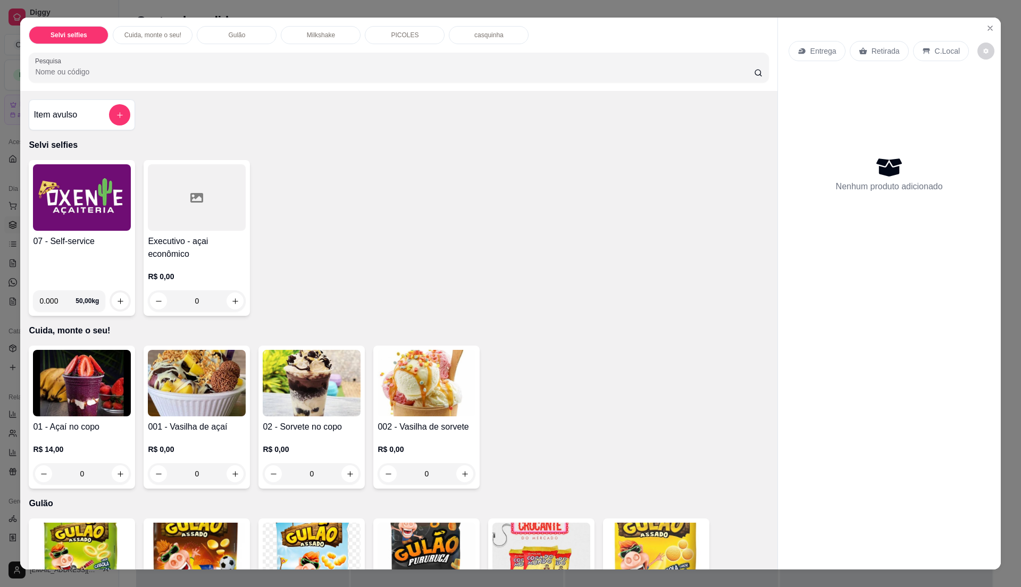
click at [53, 305] on input "0.000" at bounding box center [57, 300] width 36 height 21
type input "0.300"
click at [114, 306] on button "increase-product-quantity" at bounding box center [120, 301] width 16 height 16
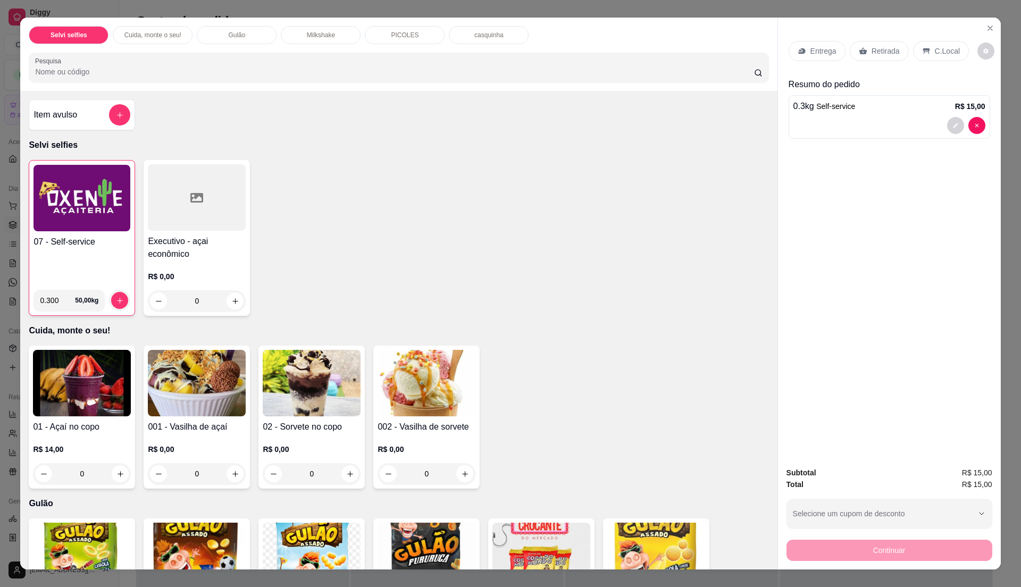
click at [818, 60] on div "Entrega" at bounding box center [817, 51] width 57 height 20
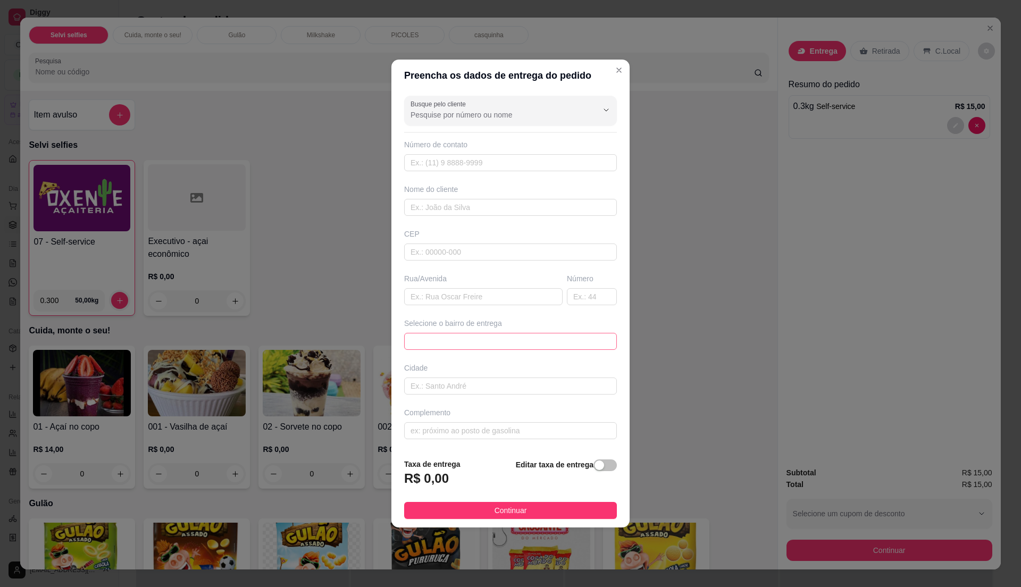
click at [558, 341] on span at bounding box center [511, 342] width 200 height 16
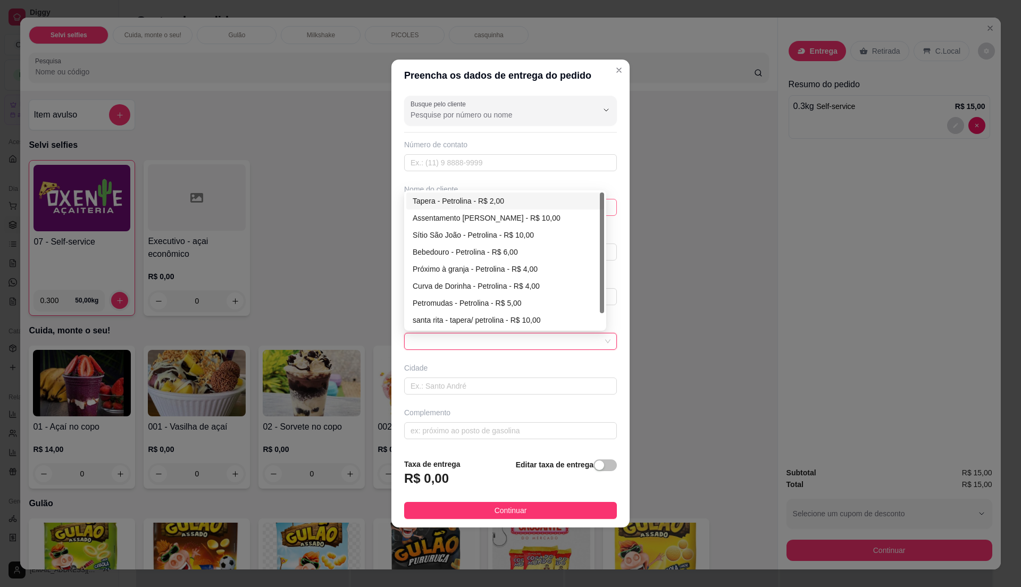
drag, startPoint x: 487, startPoint y: 196, endPoint x: 487, endPoint y: 204, distance: 8.5
click at [487, 196] on div "Tapera - Petrolina - R$ 2,00" at bounding box center [505, 201] width 185 height 12
type input "Petrolina"
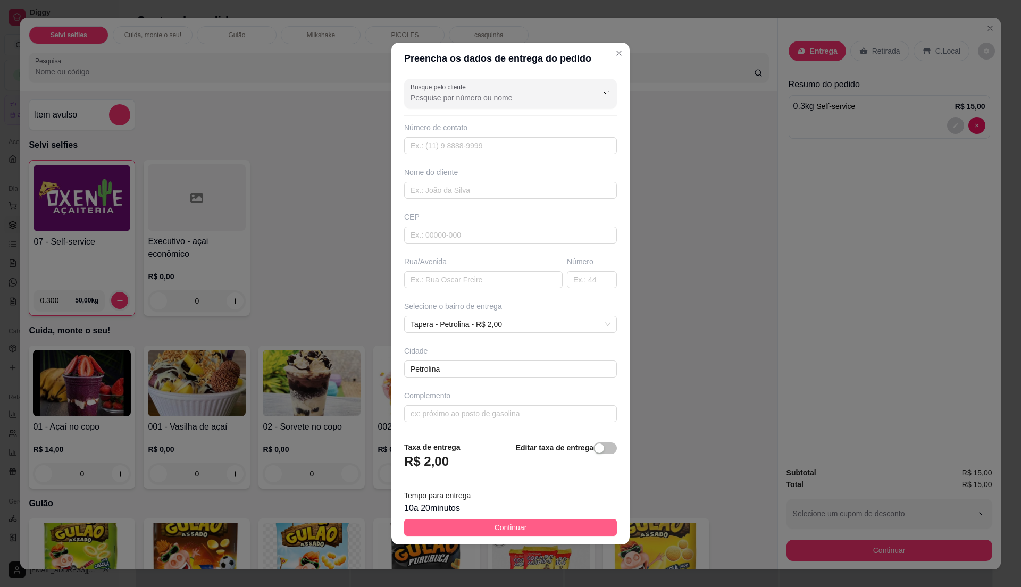
click at [522, 526] on button "Continuar" at bounding box center [510, 527] width 213 height 17
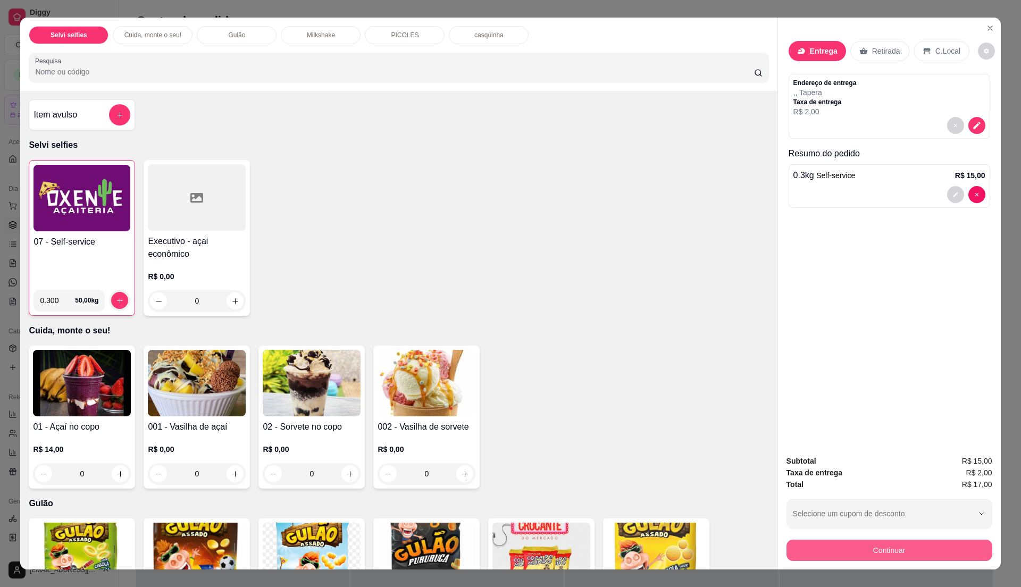
click at [893, 549] on button "Continuar" at bounding box center [890, 550] width 206 height 21
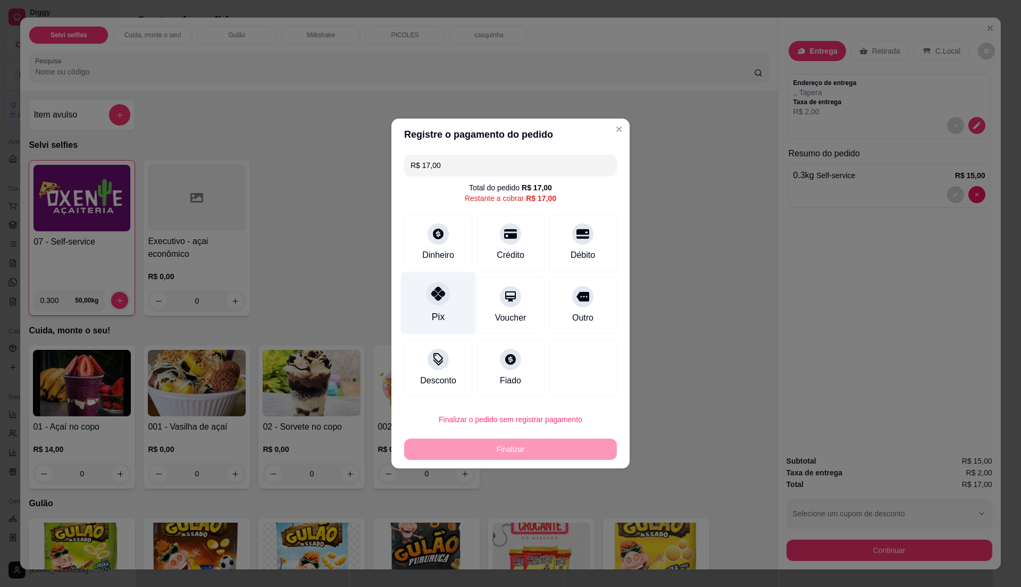
click at [441, 315] on div "Pix" at bounding box center [438, 317] width 13 height 14
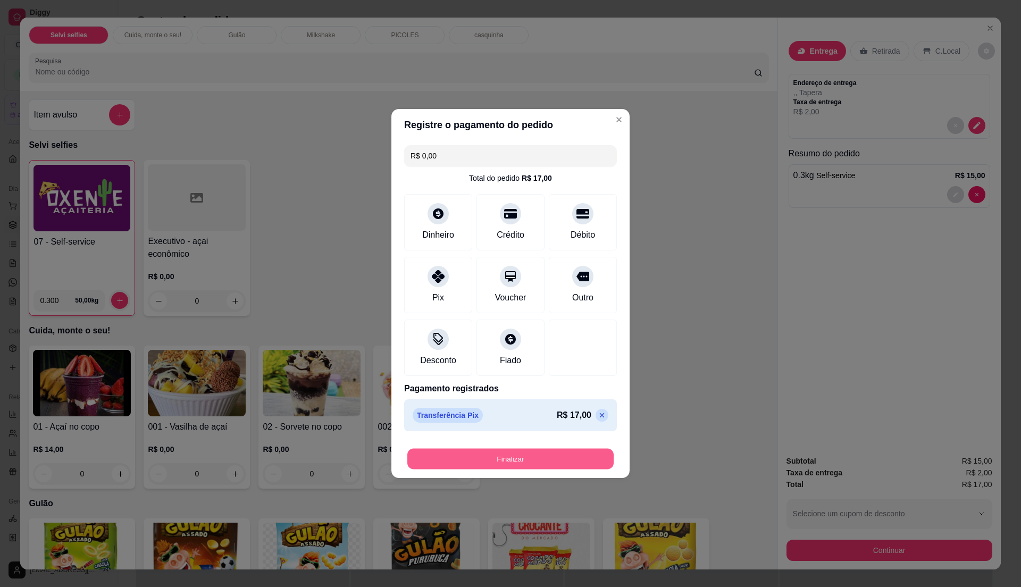
click at [507, 461] on button "Finalizar" at bounding box center [510, 459] width 206 height 21
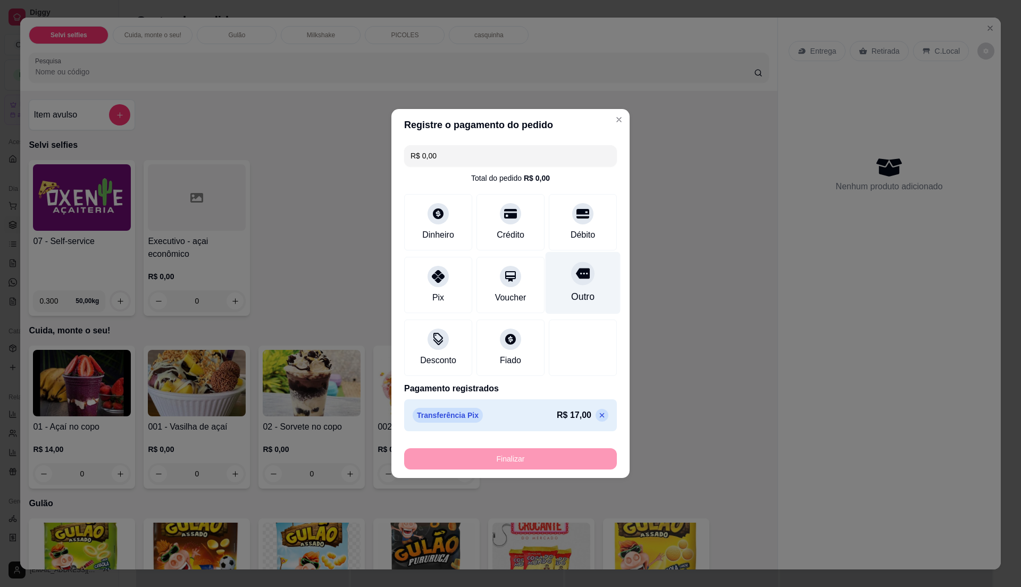
type input "-R$ 17,00"
